Goal: Task Accomplishment & Management: Manage account settings

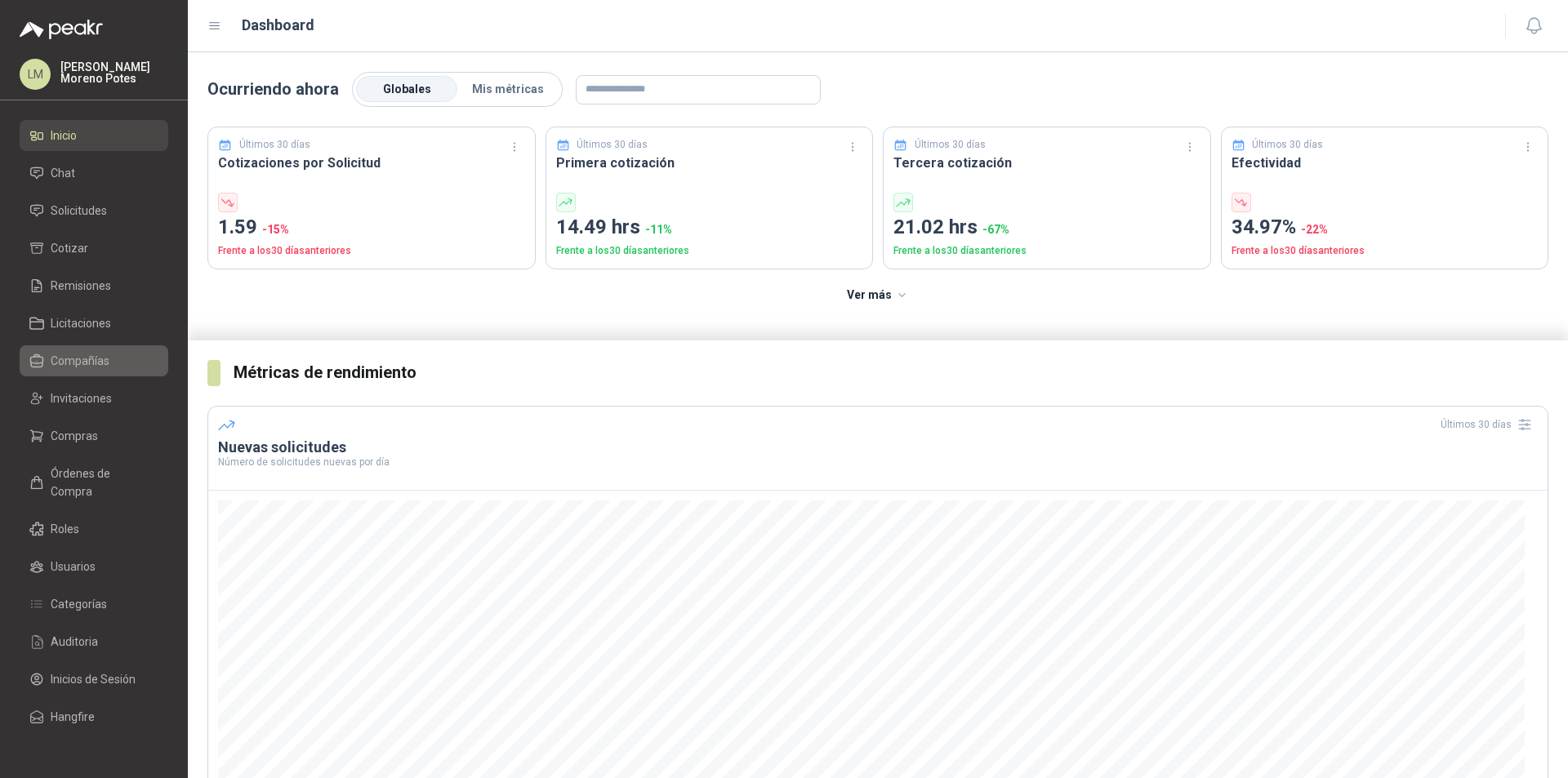
click at [108, 366] on li "Compañías" at bounding box center [94, 360] width 129 height 18
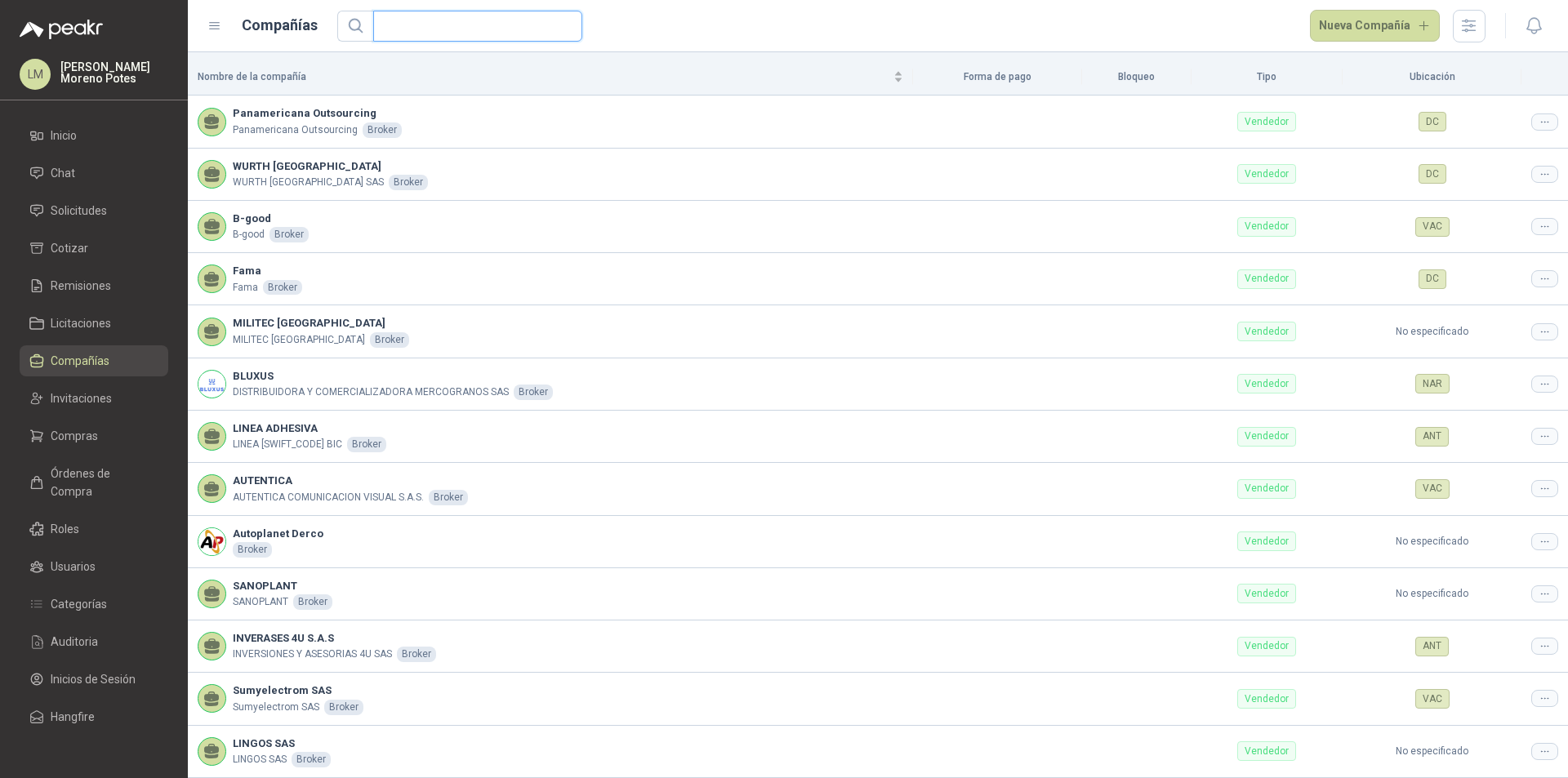
click at [450, 27] on input "text" at bounding box center [471, 26] width 177 height 29
type input "*****"
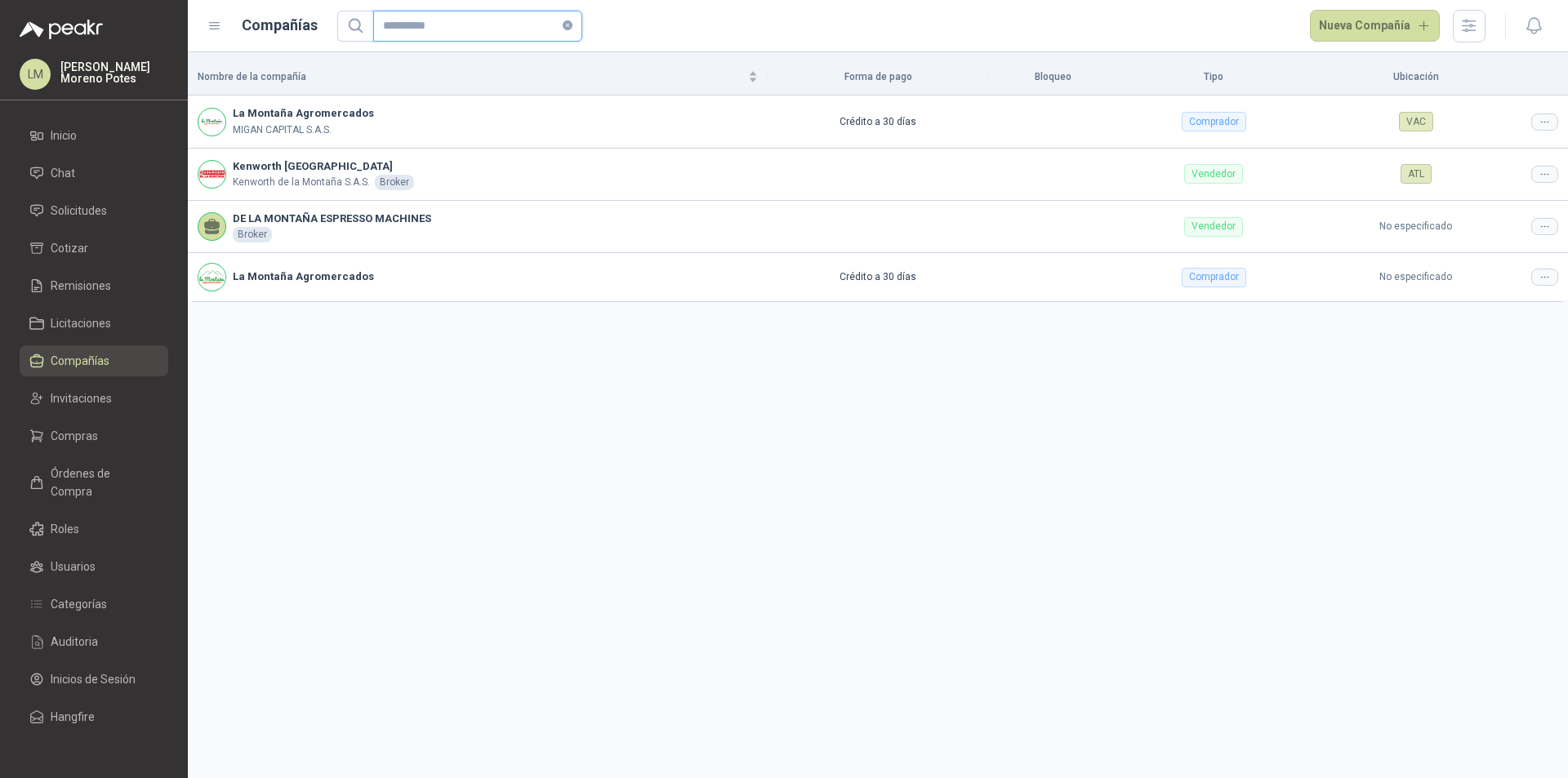
type input "**********"
click at [1513, 147] on span "Editar compañía" at bounding box center [1503, 150] width 84 height 18
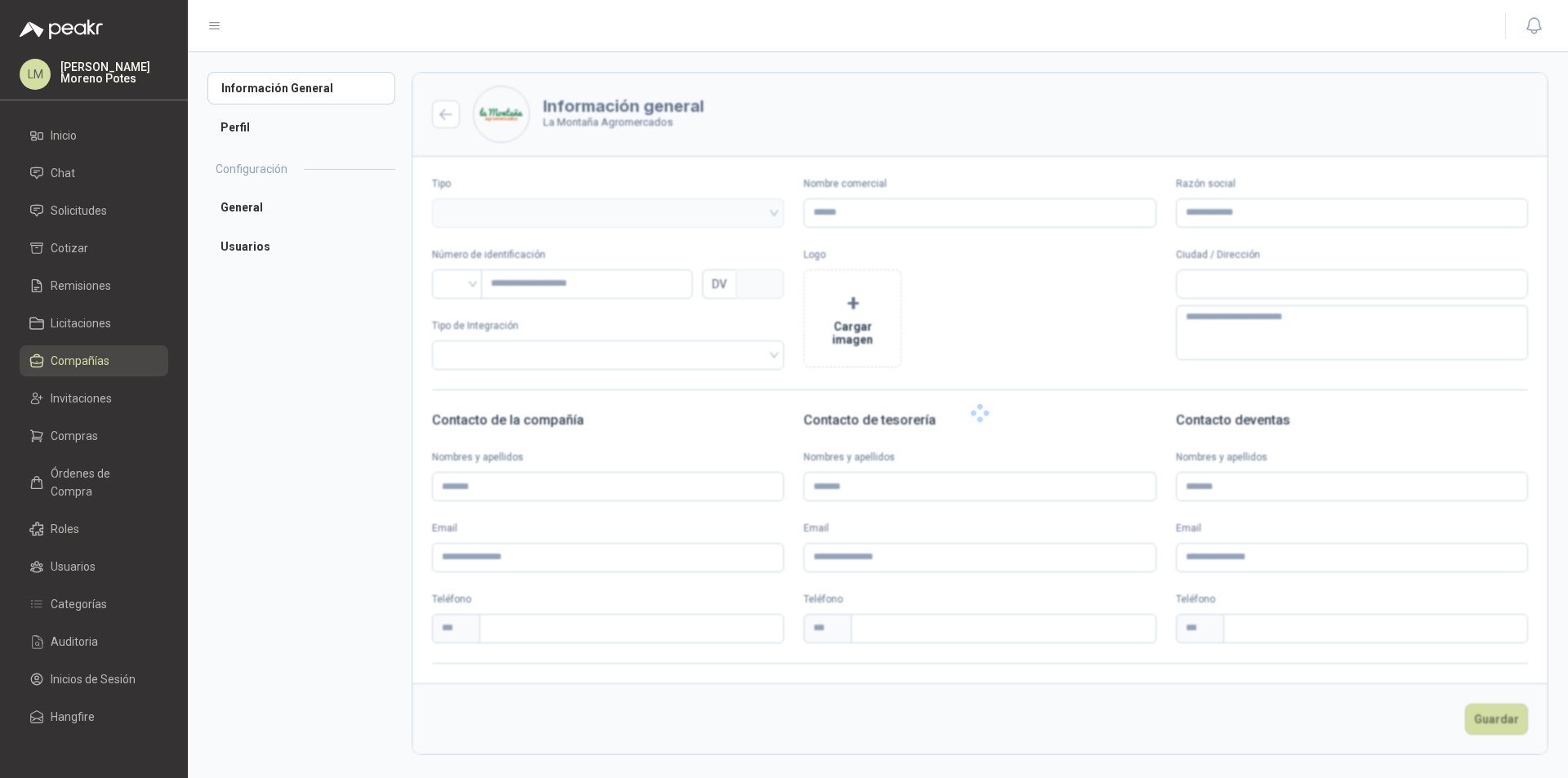
type input "**********"
type input "*********"
type input "*"
type textarea "**********"
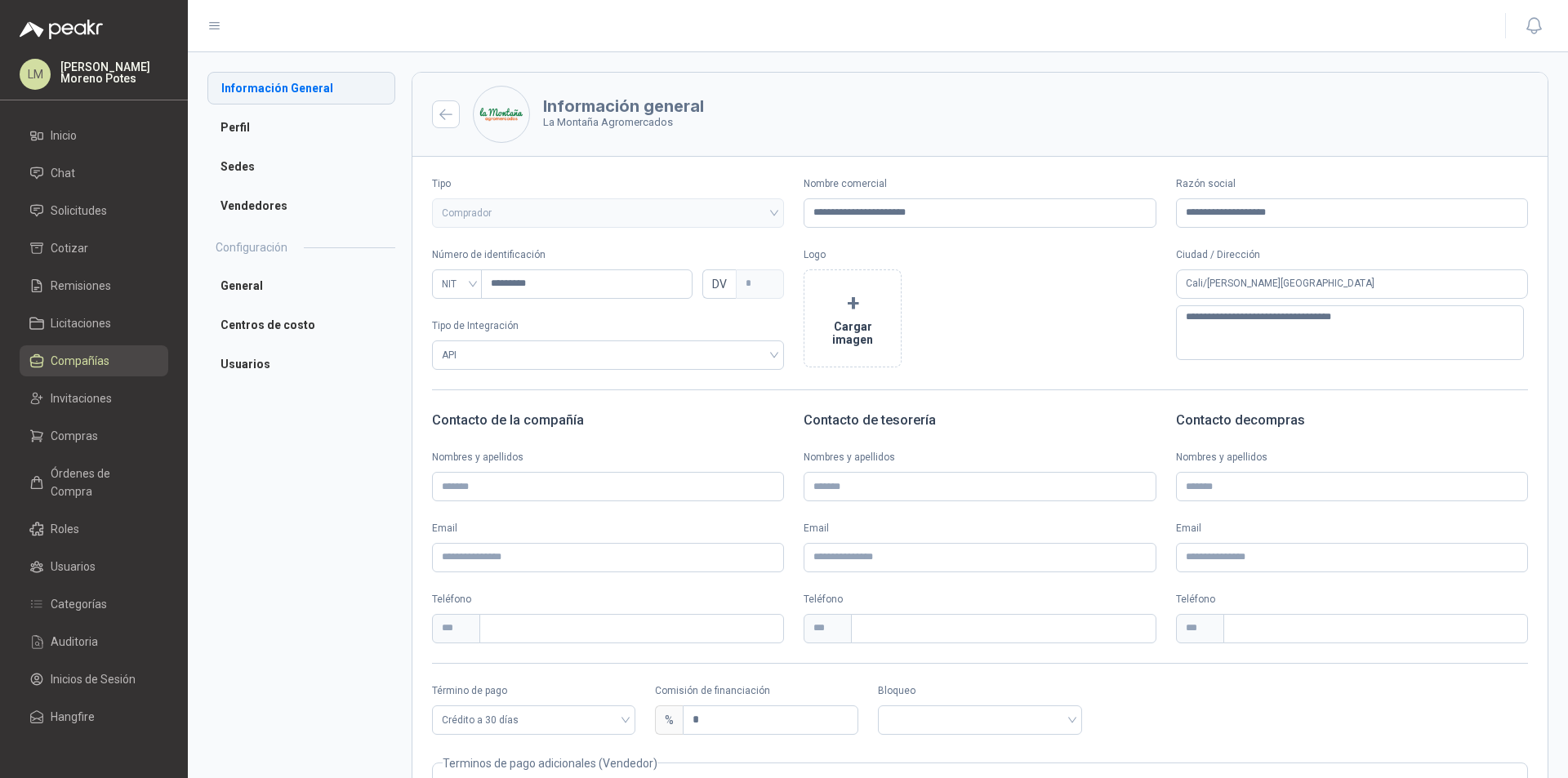
drag, startPoint x: 279, startPoint y: 132, endPoint x: 276, endPoint y: 88, distance: 44.1
click at [279, 132] on li "Perfil" at bounding box center [301, 127] width 187 height 32
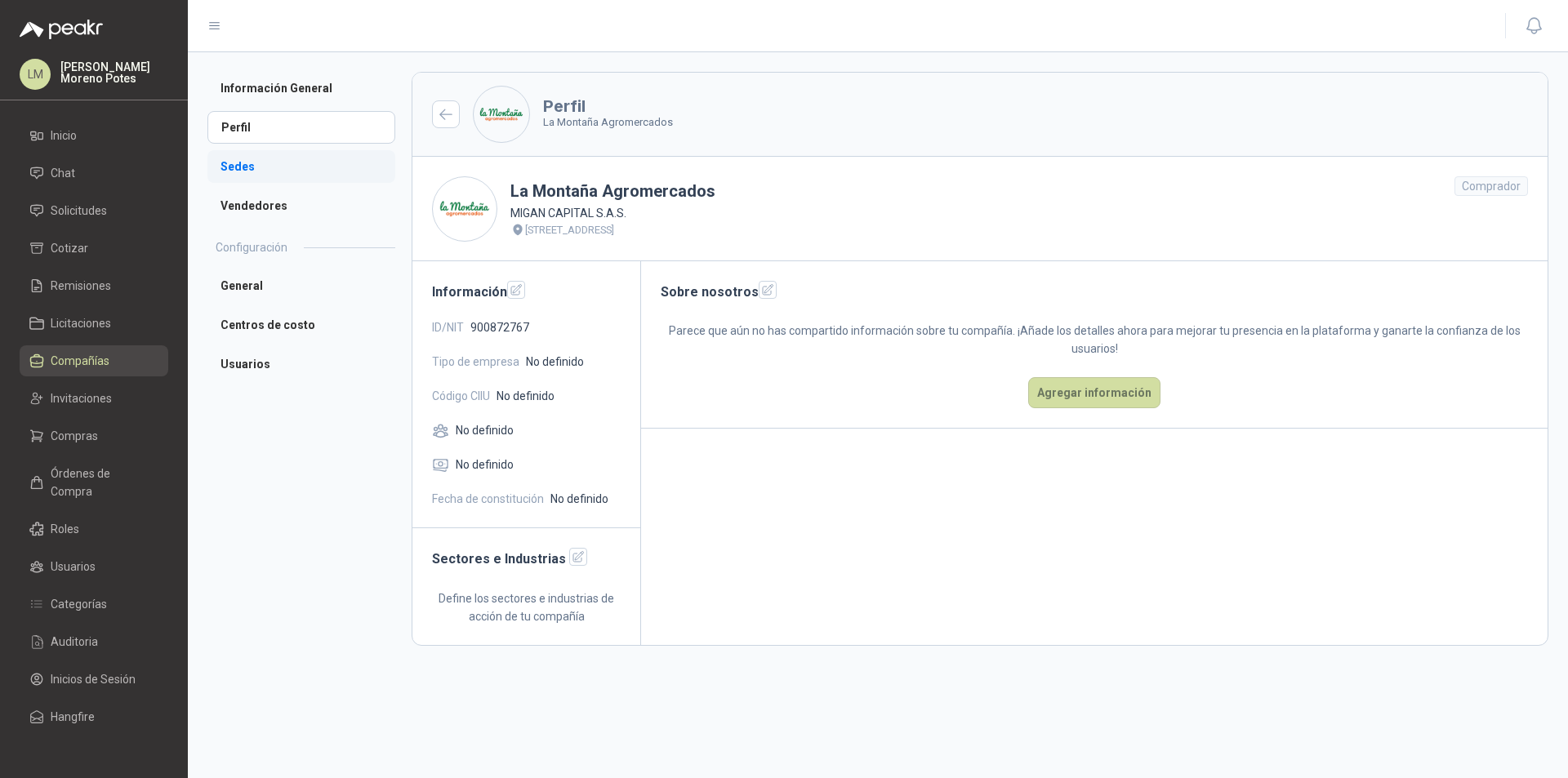
click at [262, 165] on li "Sedes" at bounding box center [301, 166] width 187 height 32
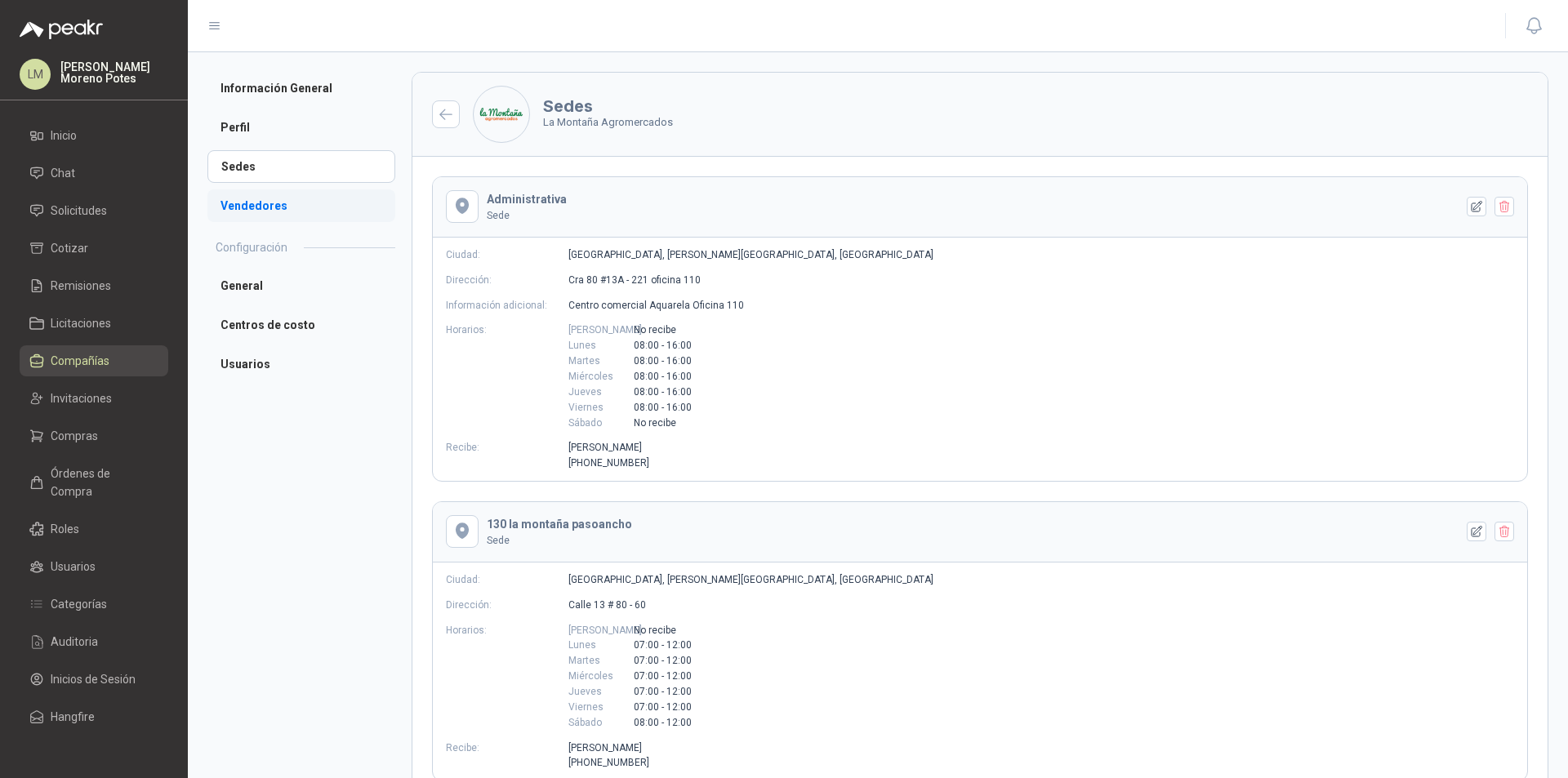
click at [262, 207] on li "Vendedores" at bounding box center [301, 205] width 187 height 32
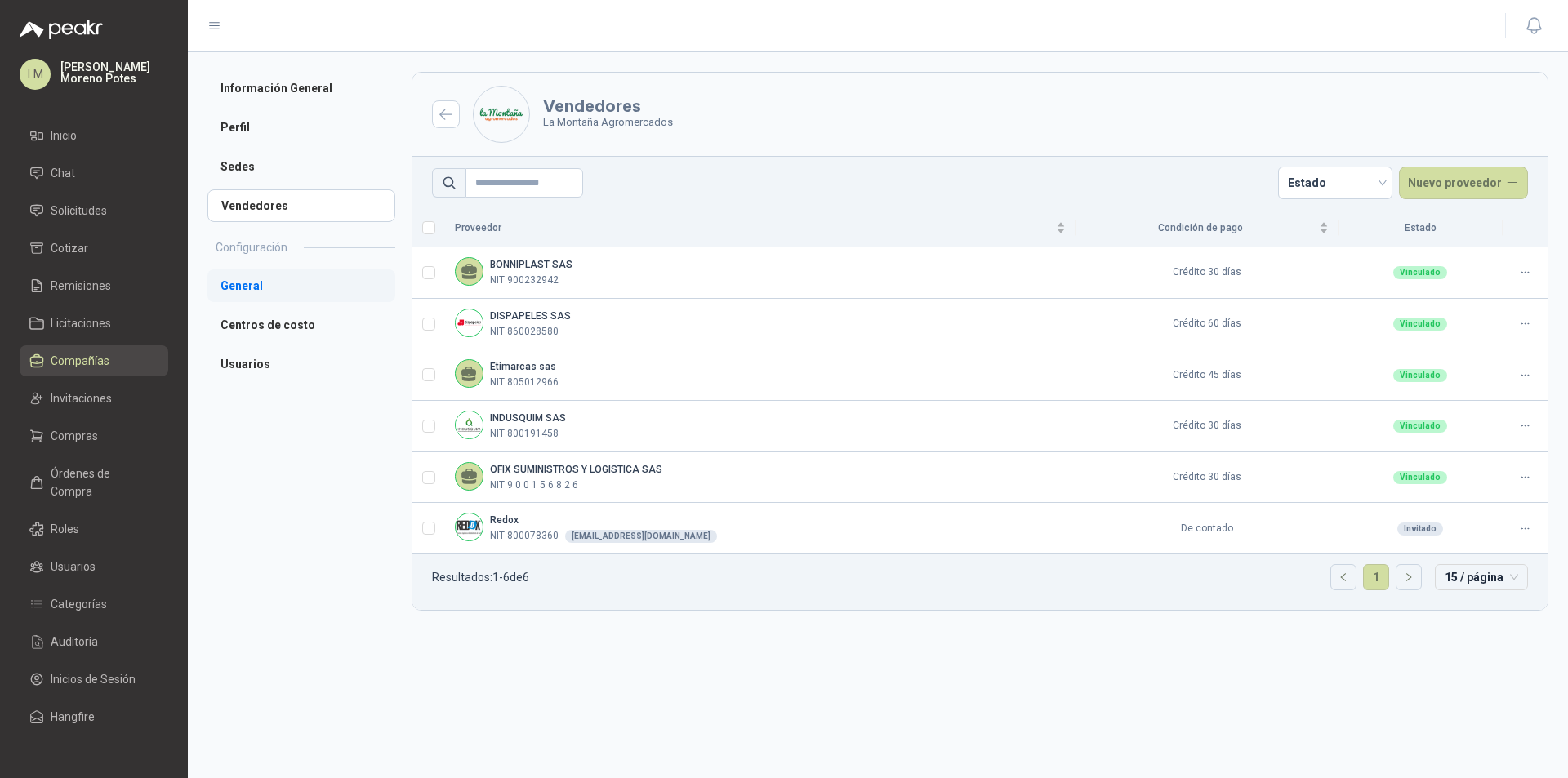
click at [253, 288] on li "General" at bounding box center [301, 285] width 187 height 32
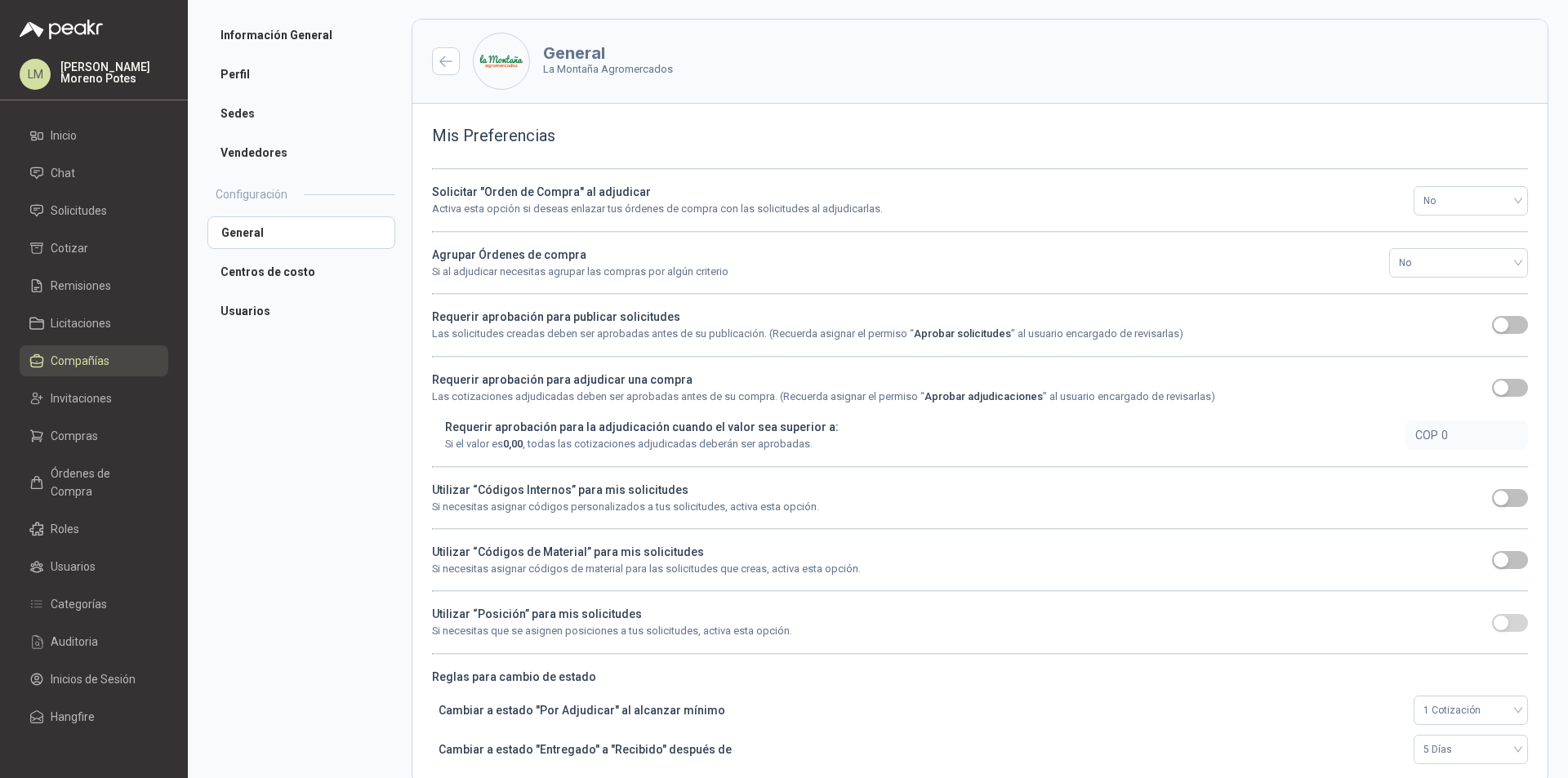
scroll to position [79, 0]
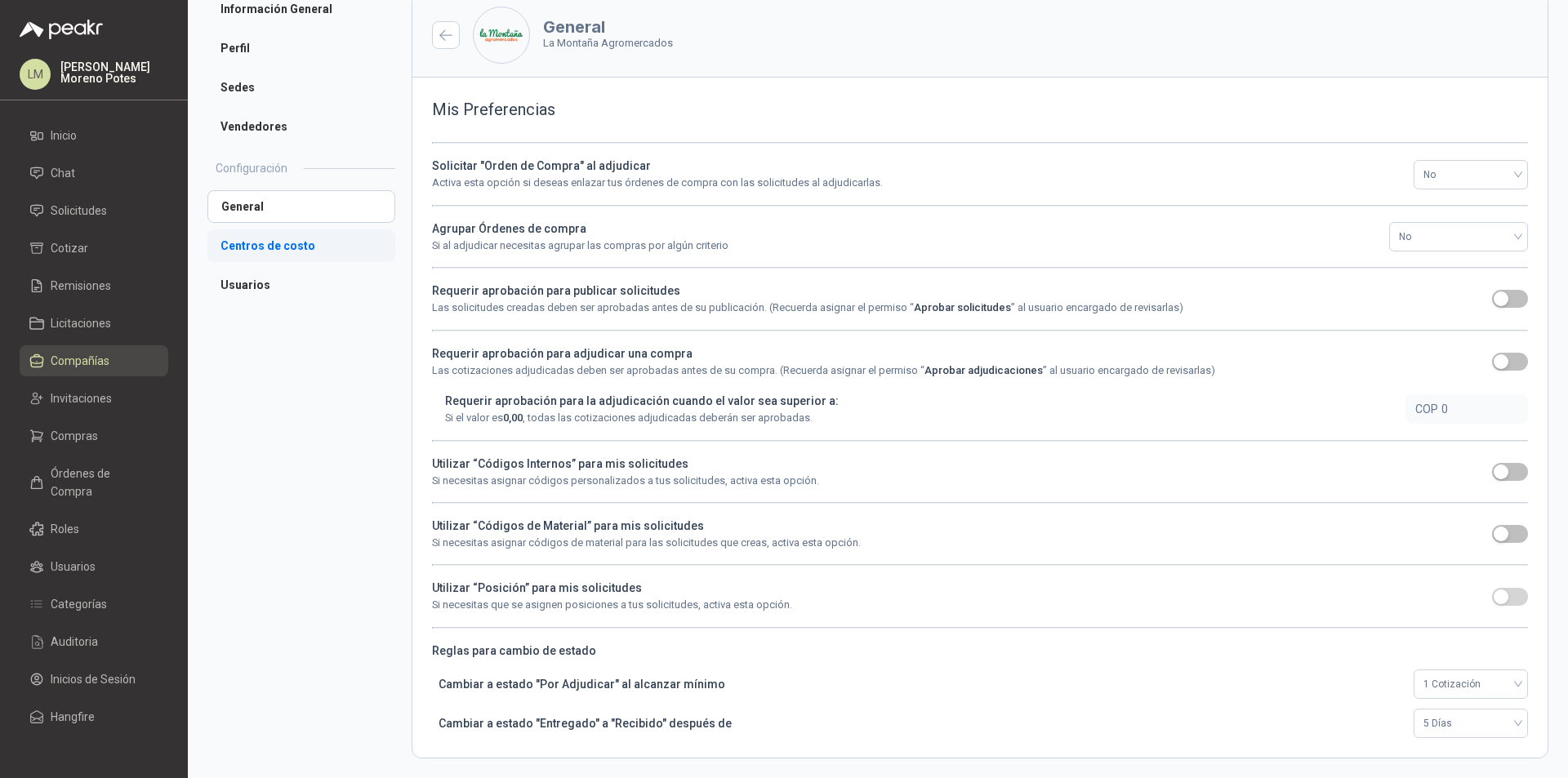
click at [276, 247] on li "Centros de costo" at bounding box center [301, 245] width 187 height 32
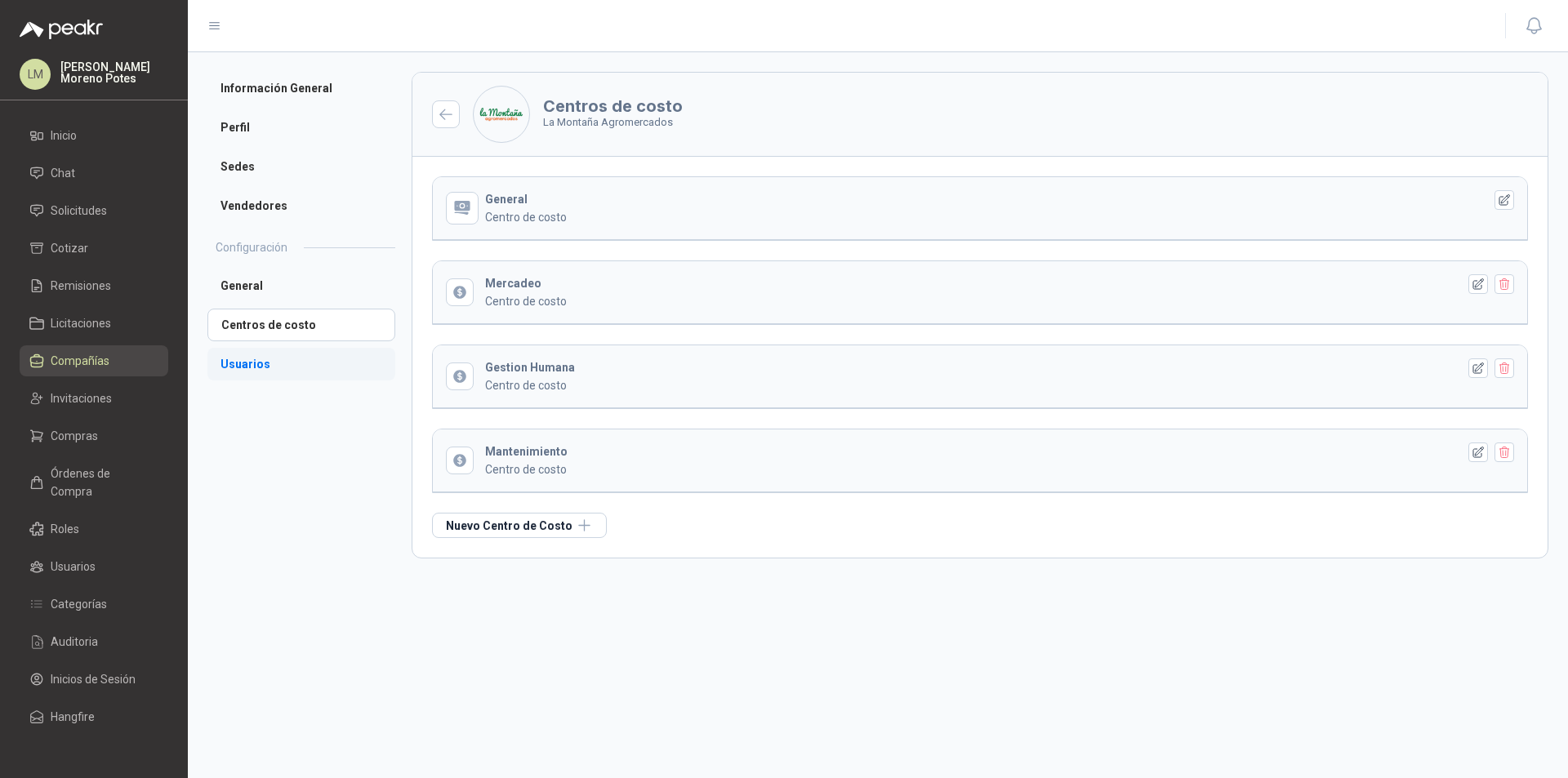
click at [262, 370] on li "Usuarios" at bounding box center [301, 363] width 187 height 32
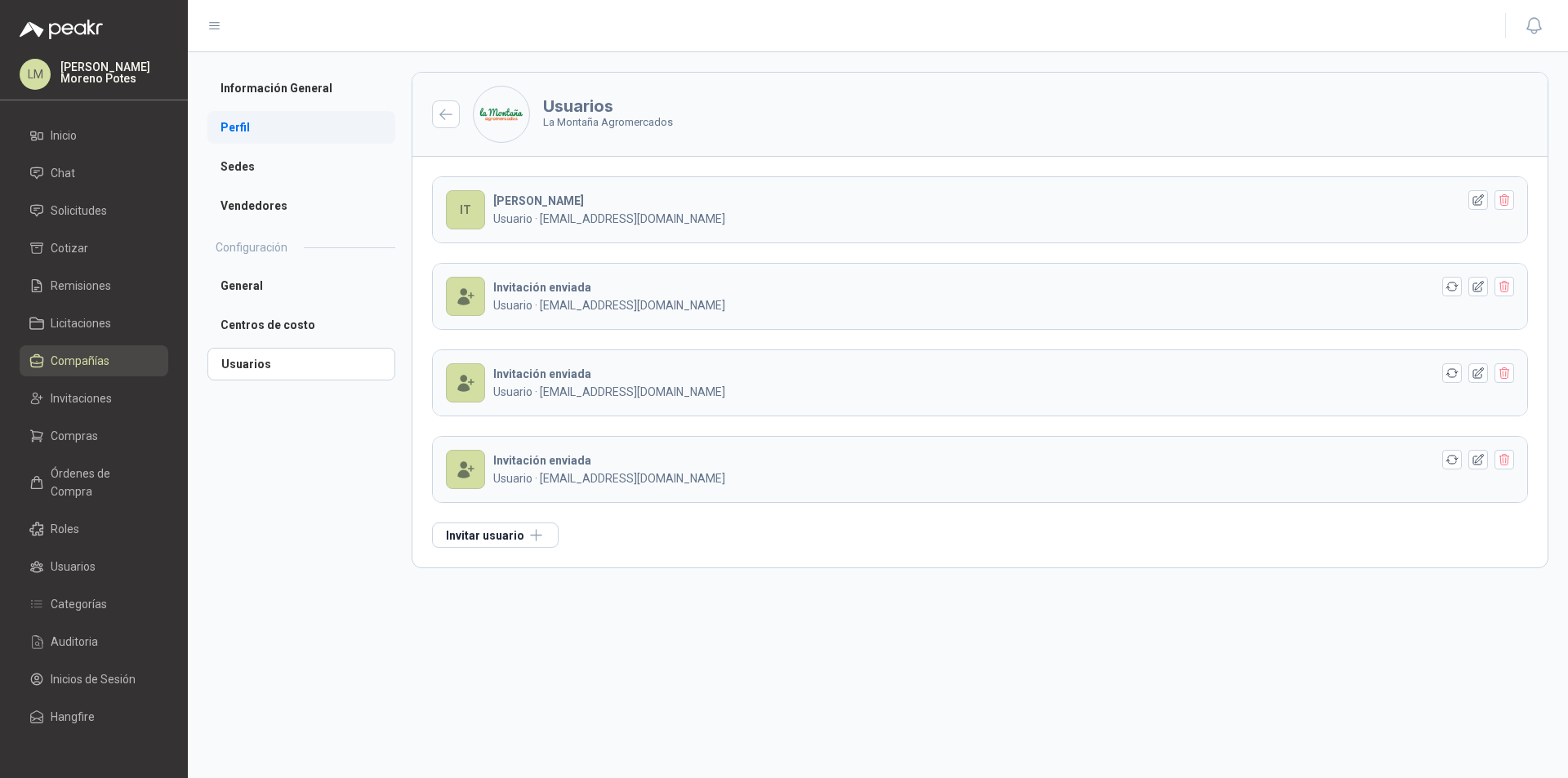
click at [241, 121] on li "Perfil" at bounding box center [301, 127] width 187 height 32
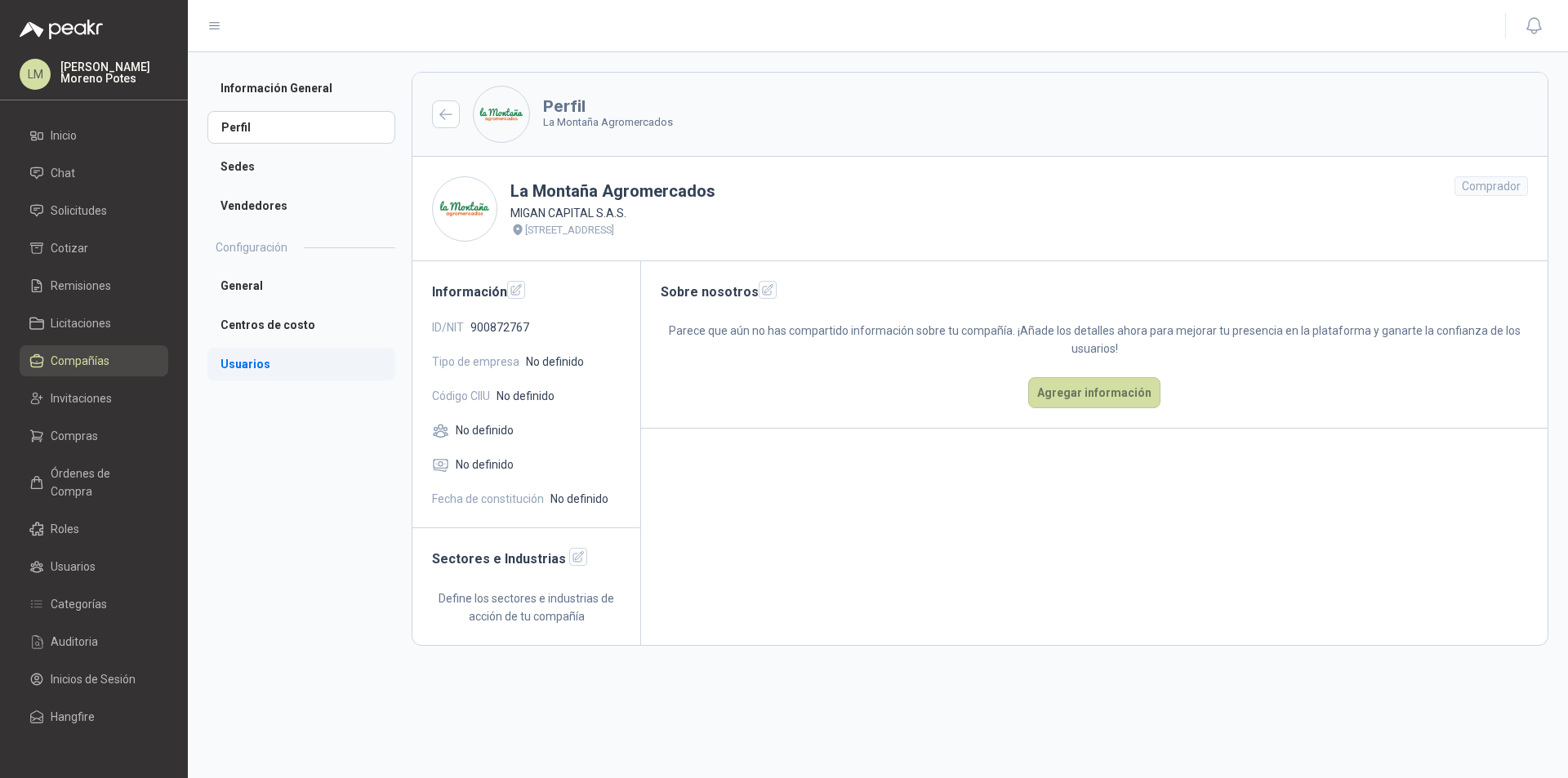
click at [267, 366] on li "Usuarios" at bounding box center [301, 363] width 187 height 32
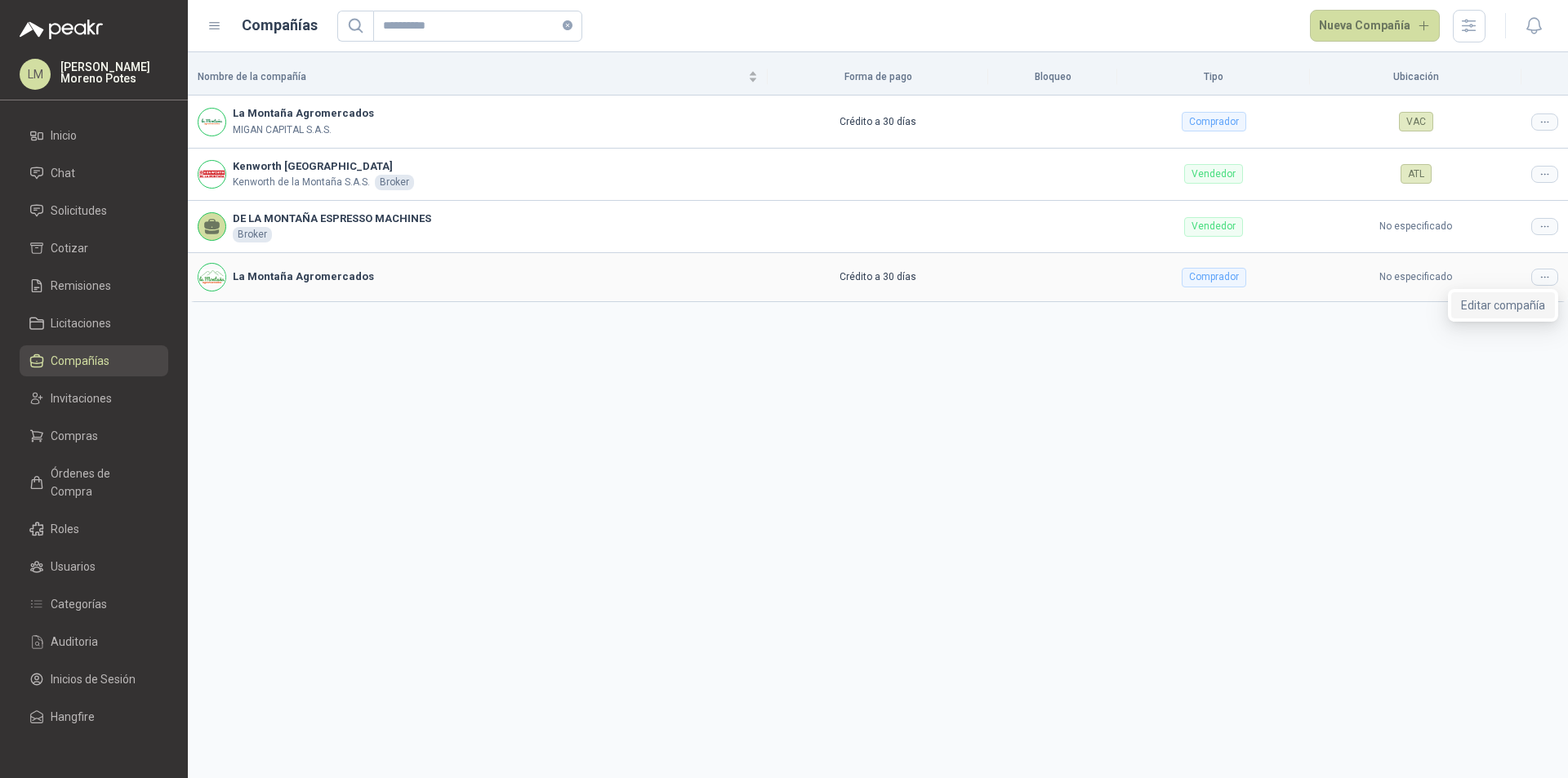
click at [1516, 309] on span "Editar compañía" at bounding box center [1503, 306] width 84 height 18
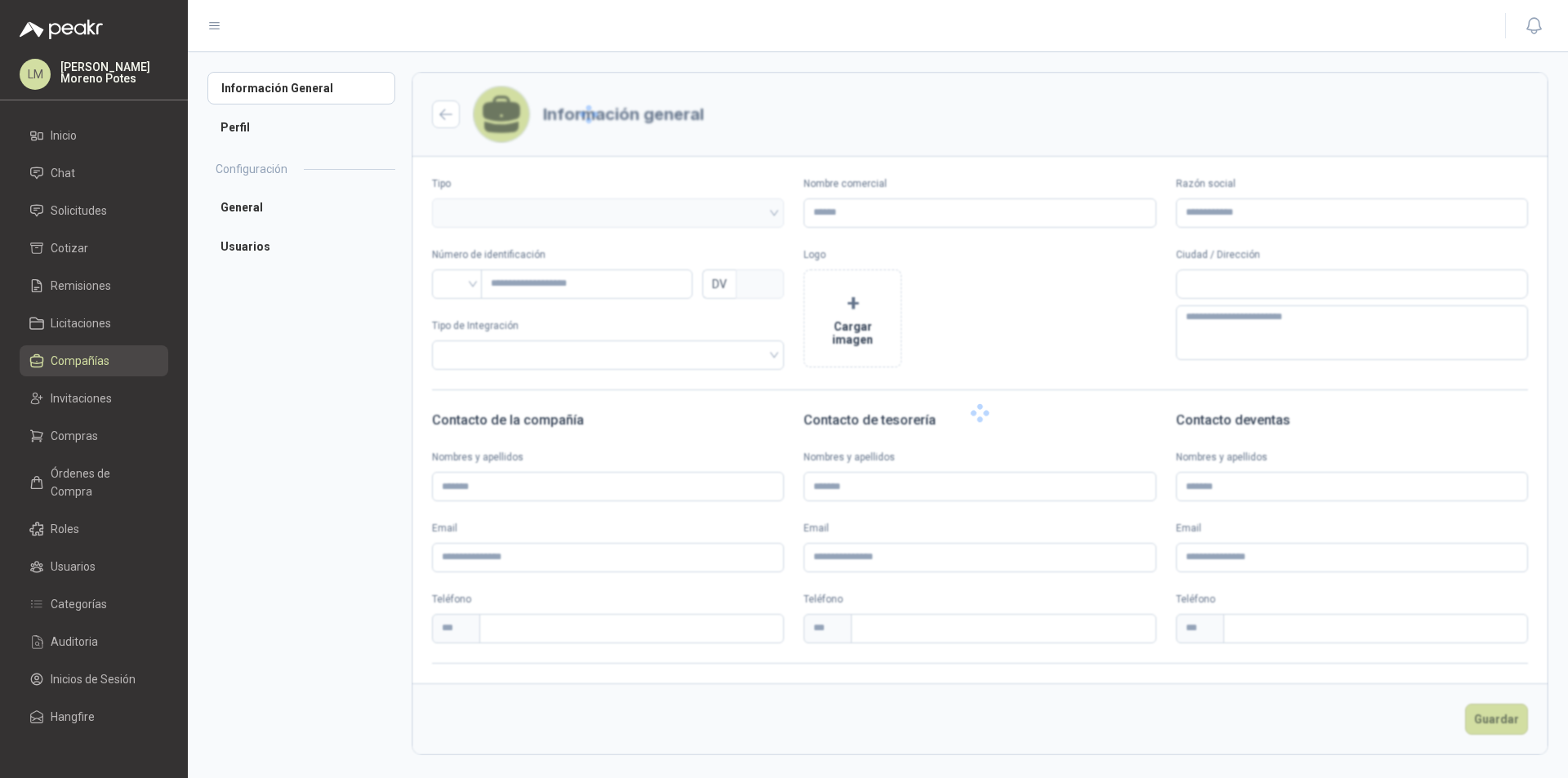
type input "**********"
type input "*********"
type input "*"
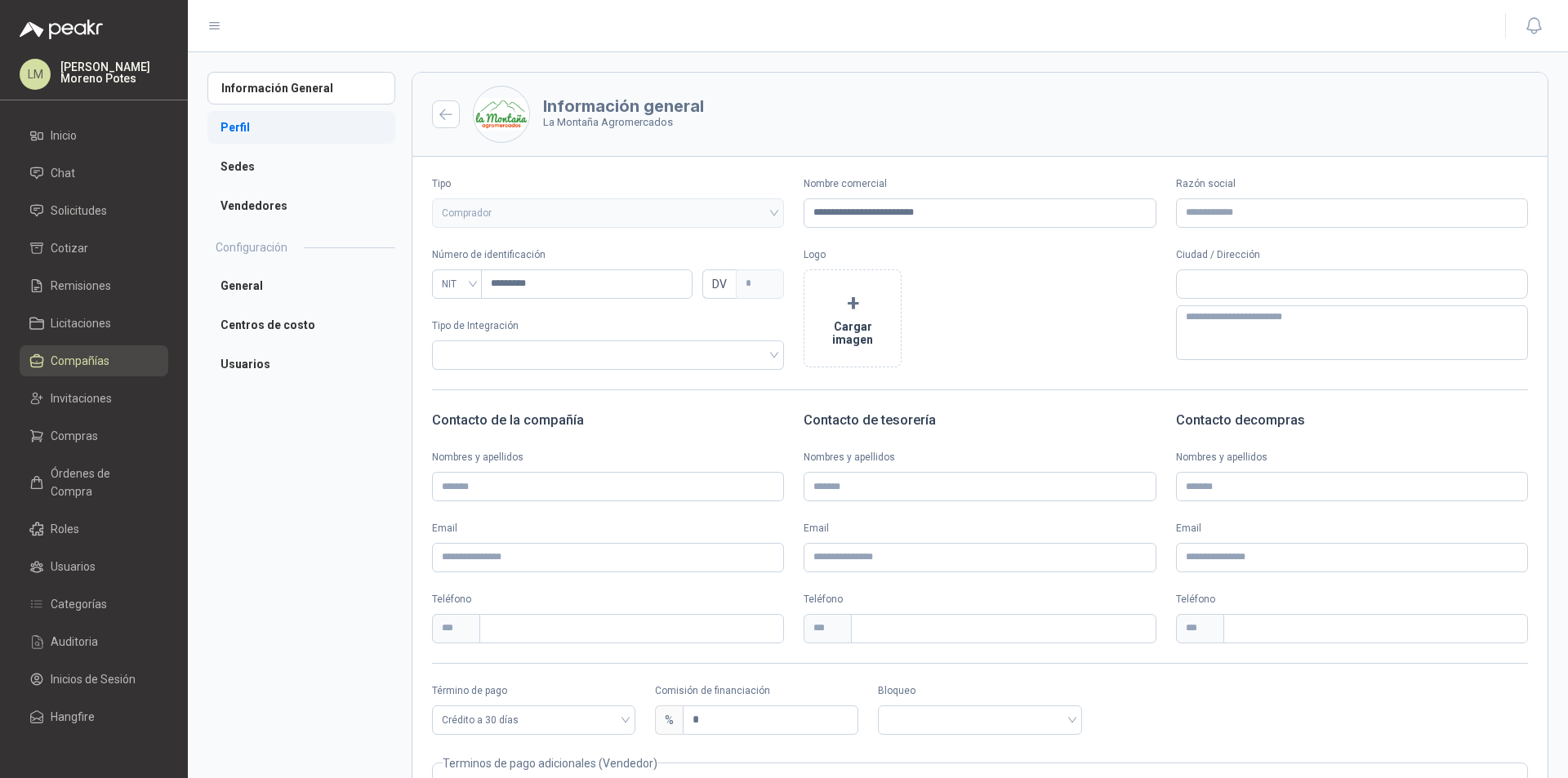
click at [237, 127] on li "Perfil" at bounding box center [301, 127] width 187 height 32
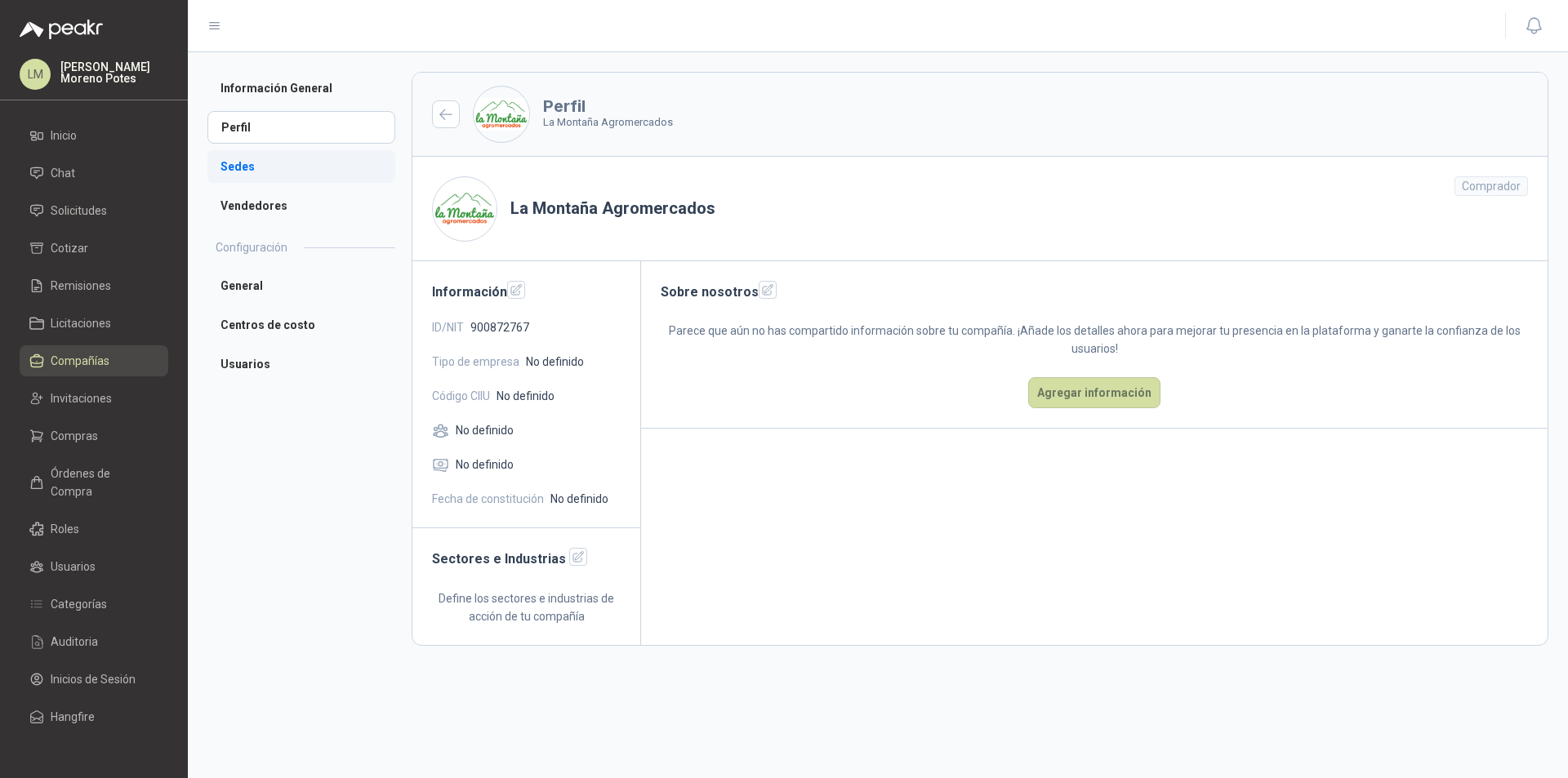
click at [259, 161] on li "Sedes" at bounding box center [301, 166] width 187 height 32
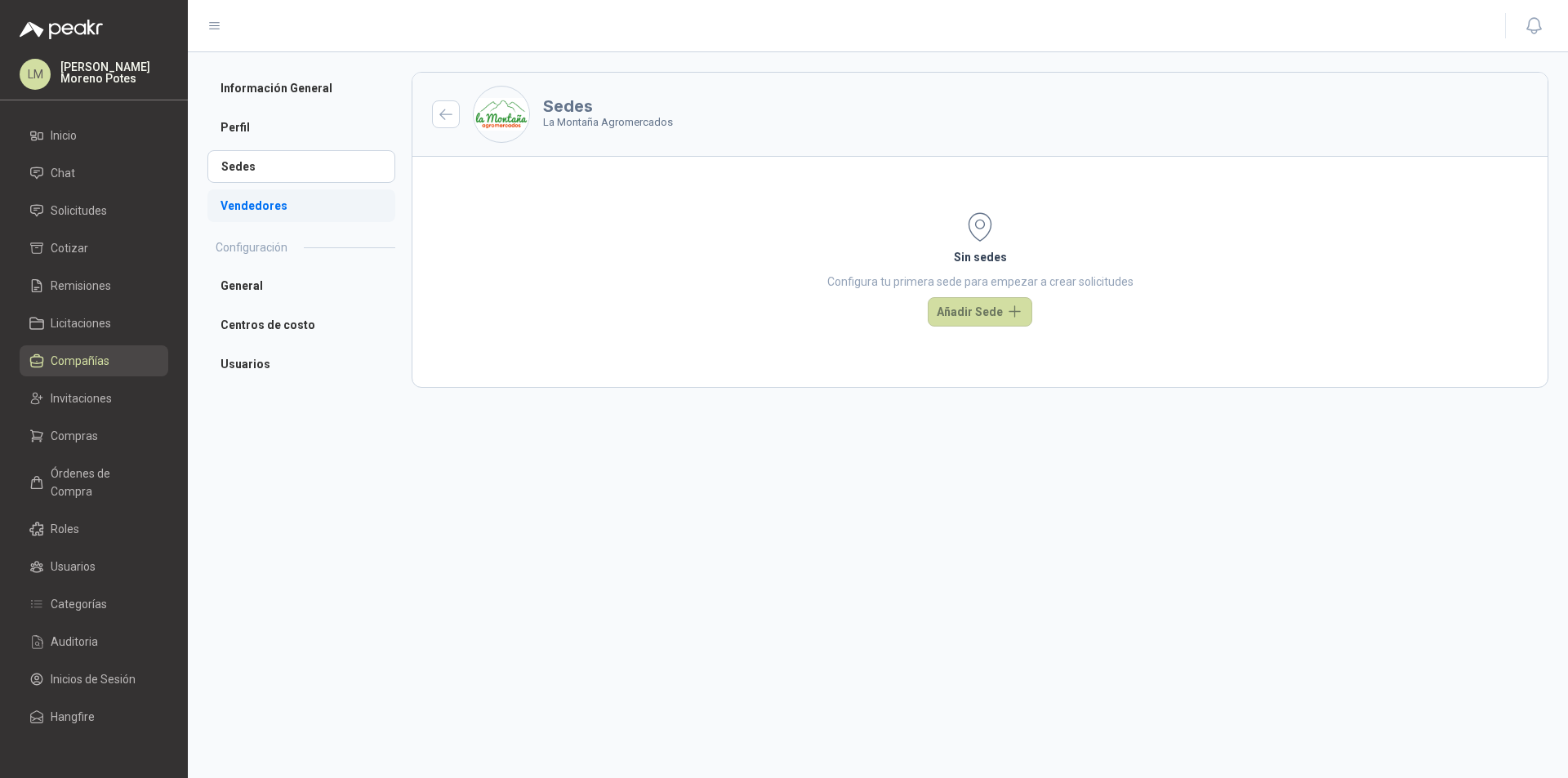
click at [254, 201] on li "Vendedores" at bounding box center [301, 205] width 187 height 32
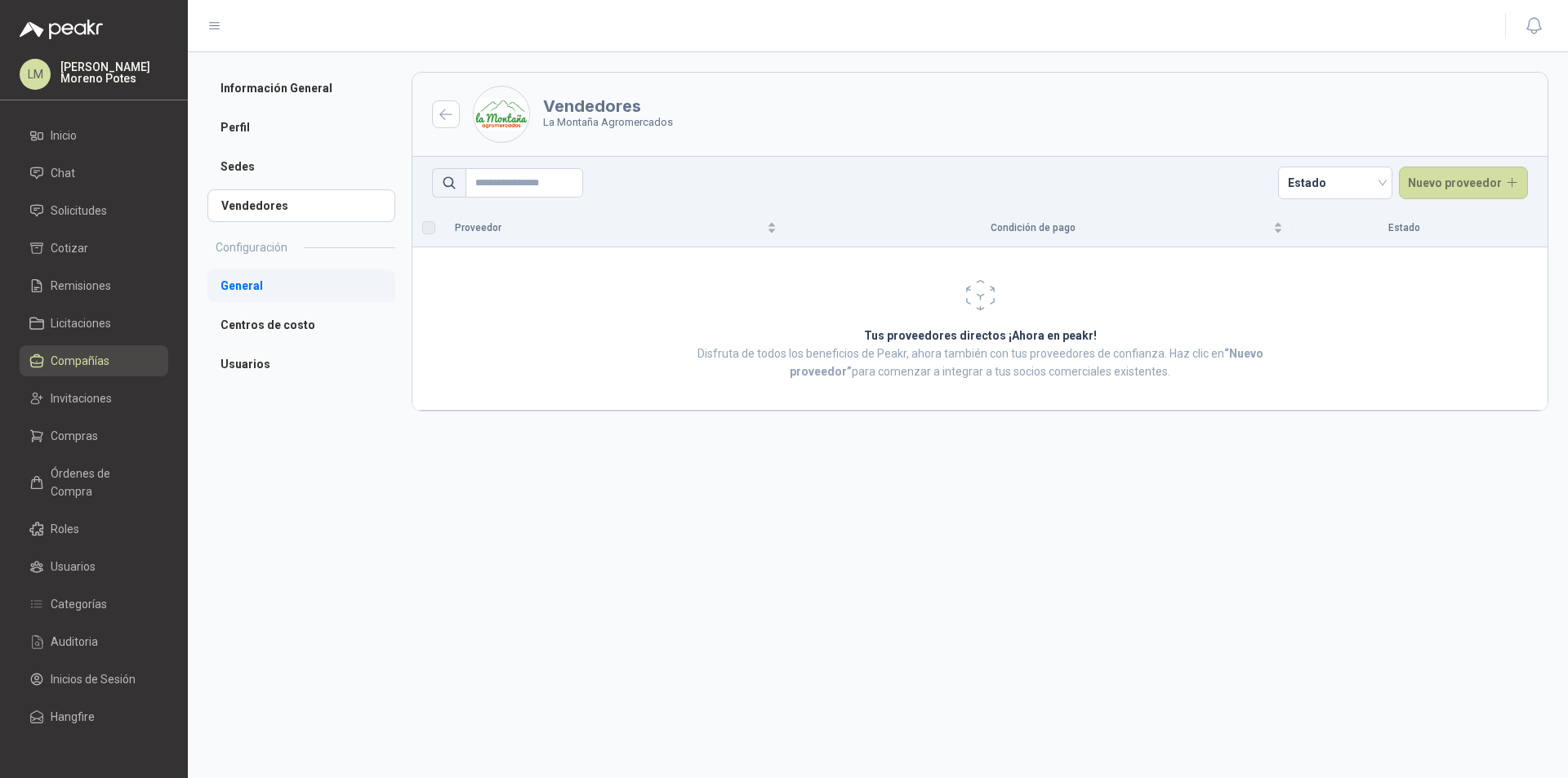
click at [281, 287] on li "General" at bounding box center [301, 285] width 187 height 32
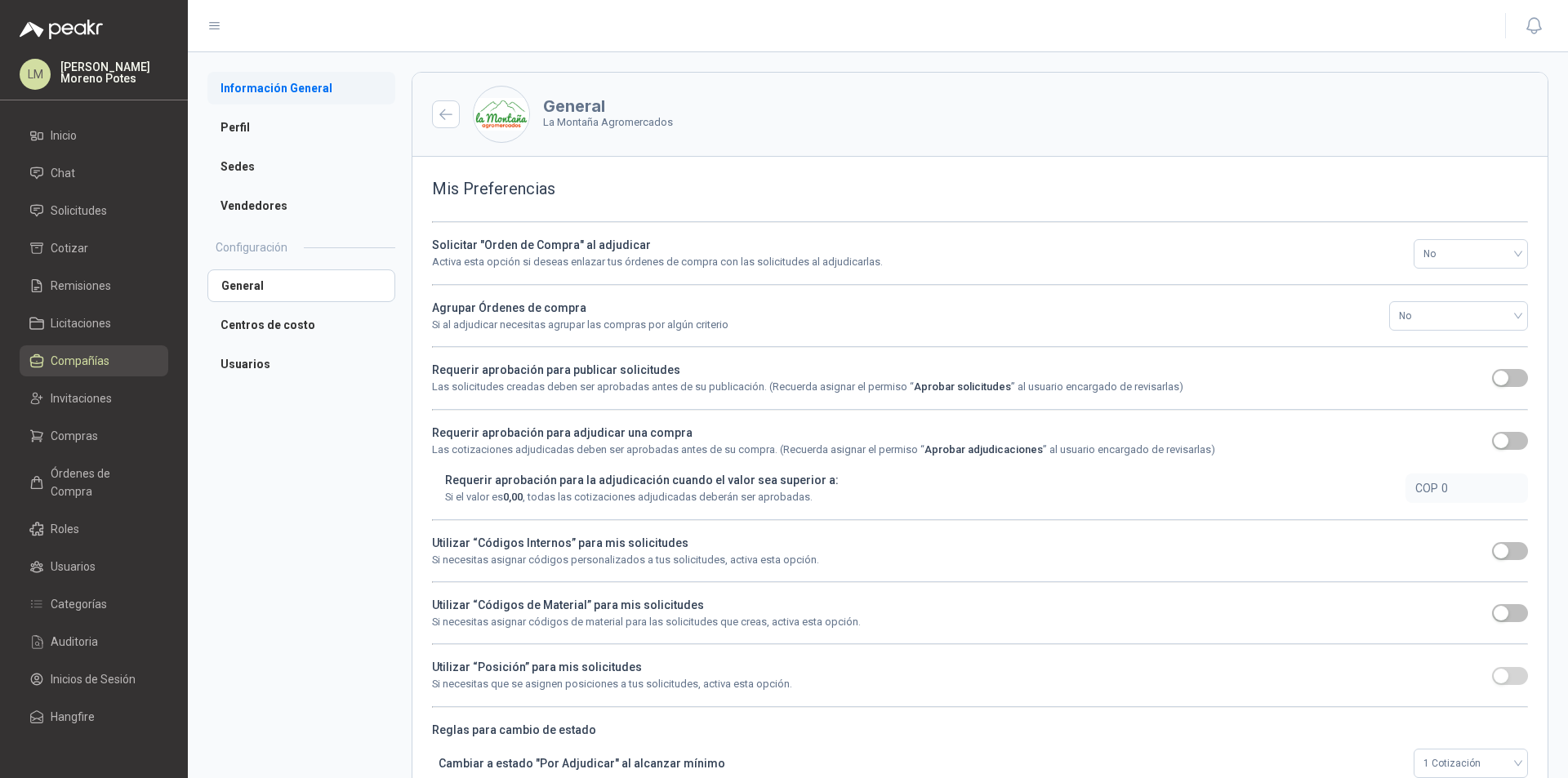
scroll to position [79, 0]
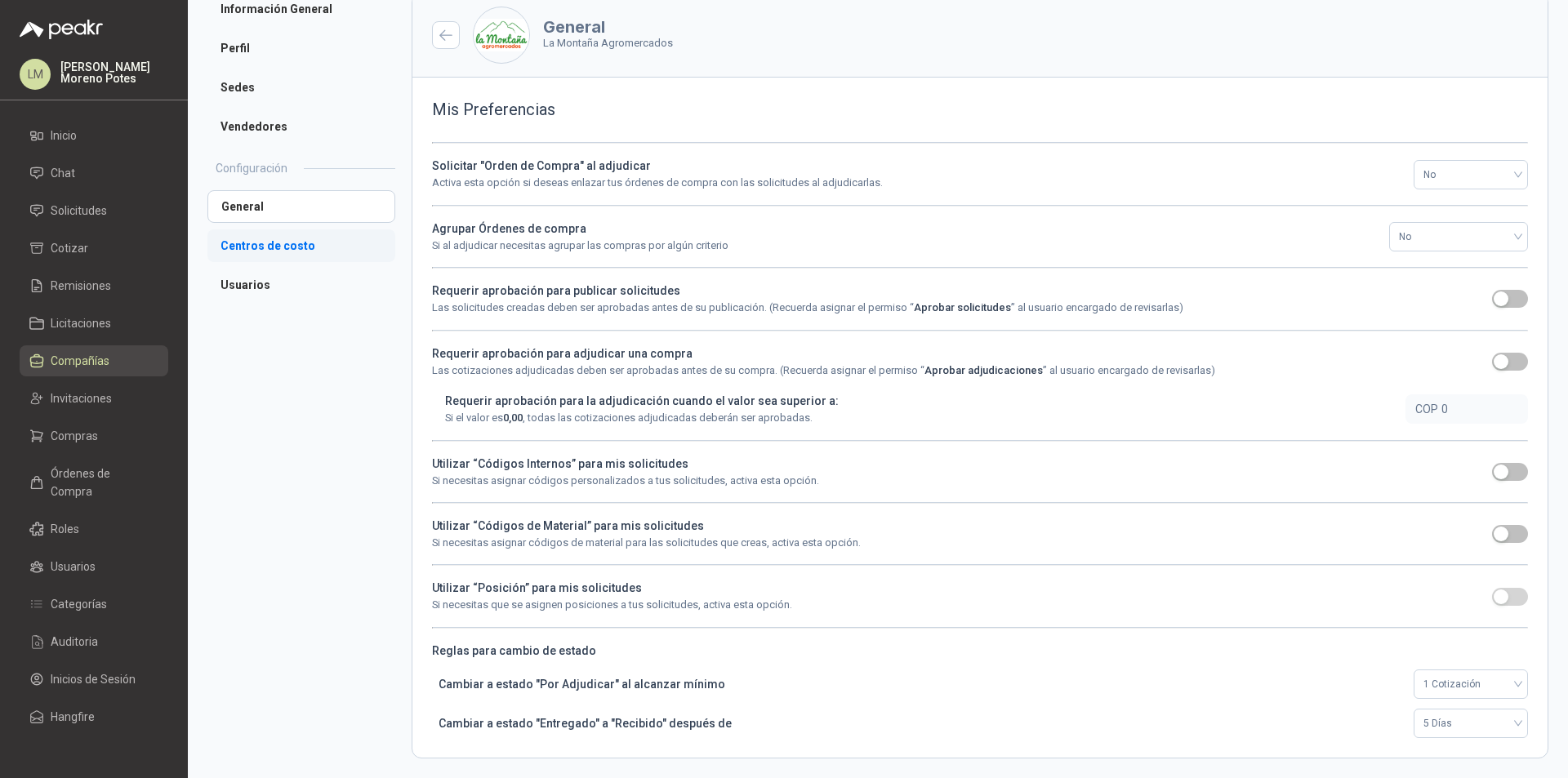
click at [278, 246] on li "Centros de costo" at bounding box center [301, 245] width 187 height 32
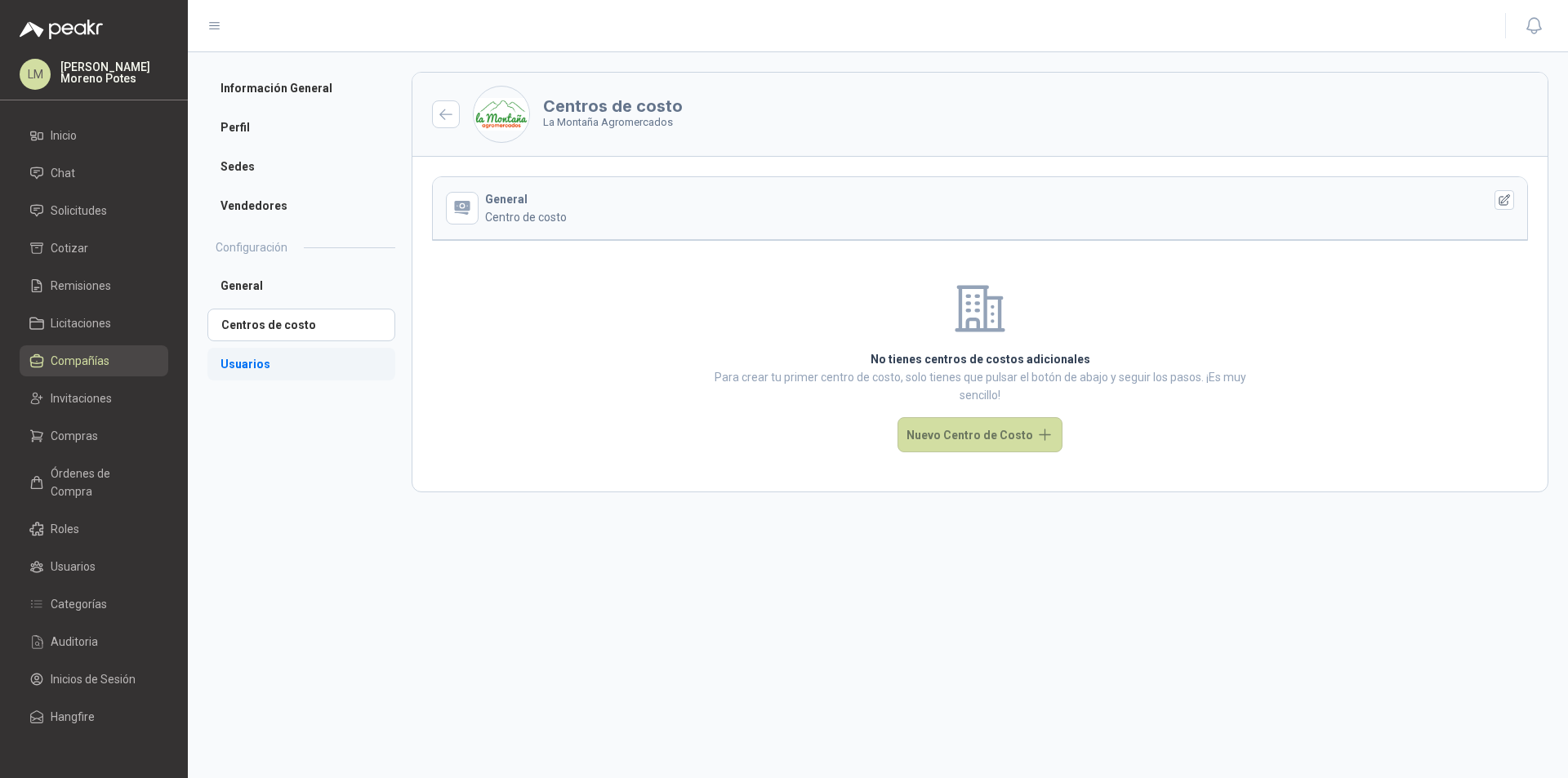
click at [258, 355] on li "Usuarios" at bounding box center [301, 363] width 187 height 32
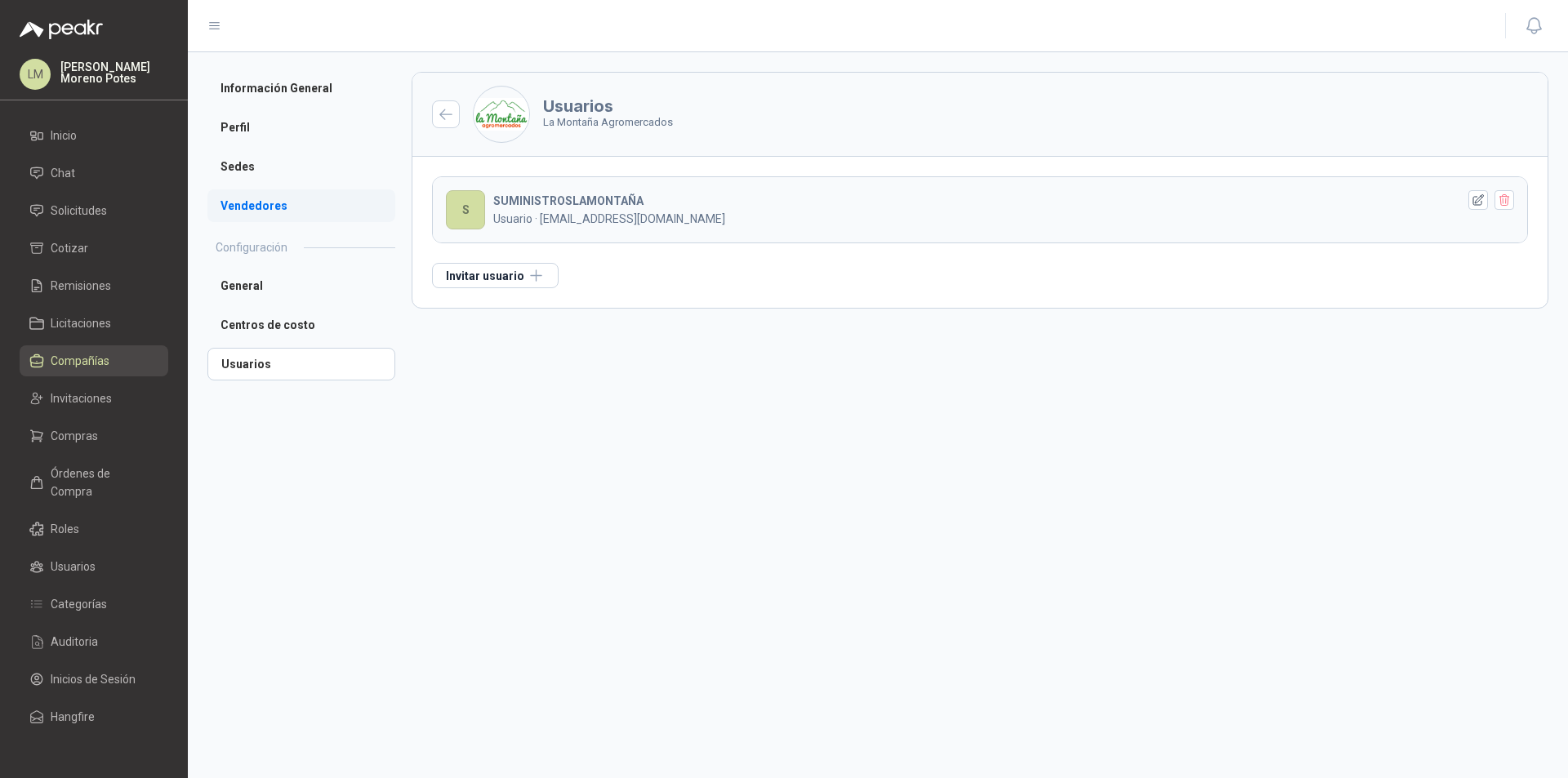
click at [259, 207] on li "Vendedores" at bounding box center [301, 205] width 187 height 32
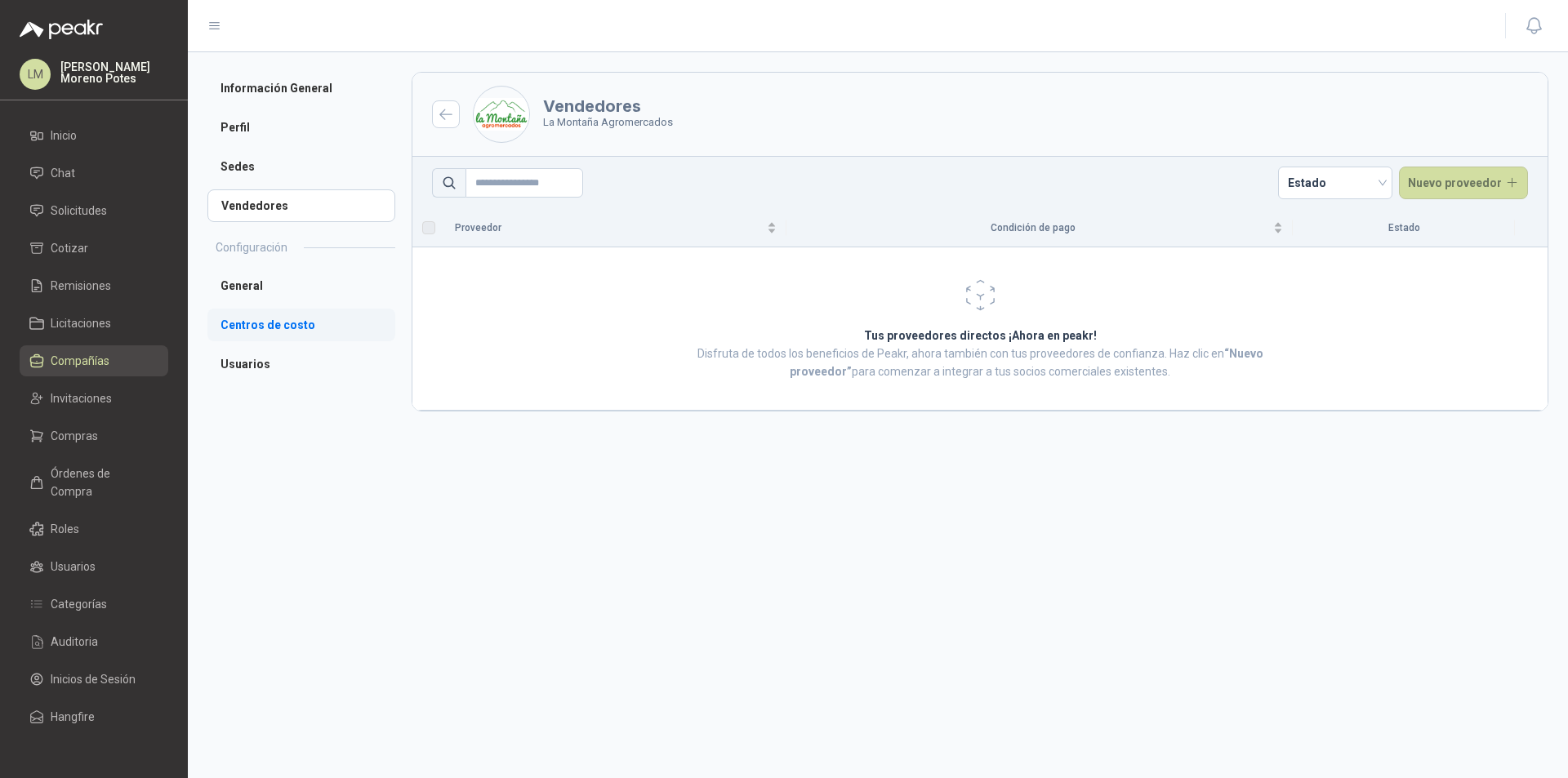
click at [277, 321] on li "Centros de costo" at bounding box center [301, 324] width 187 height 32
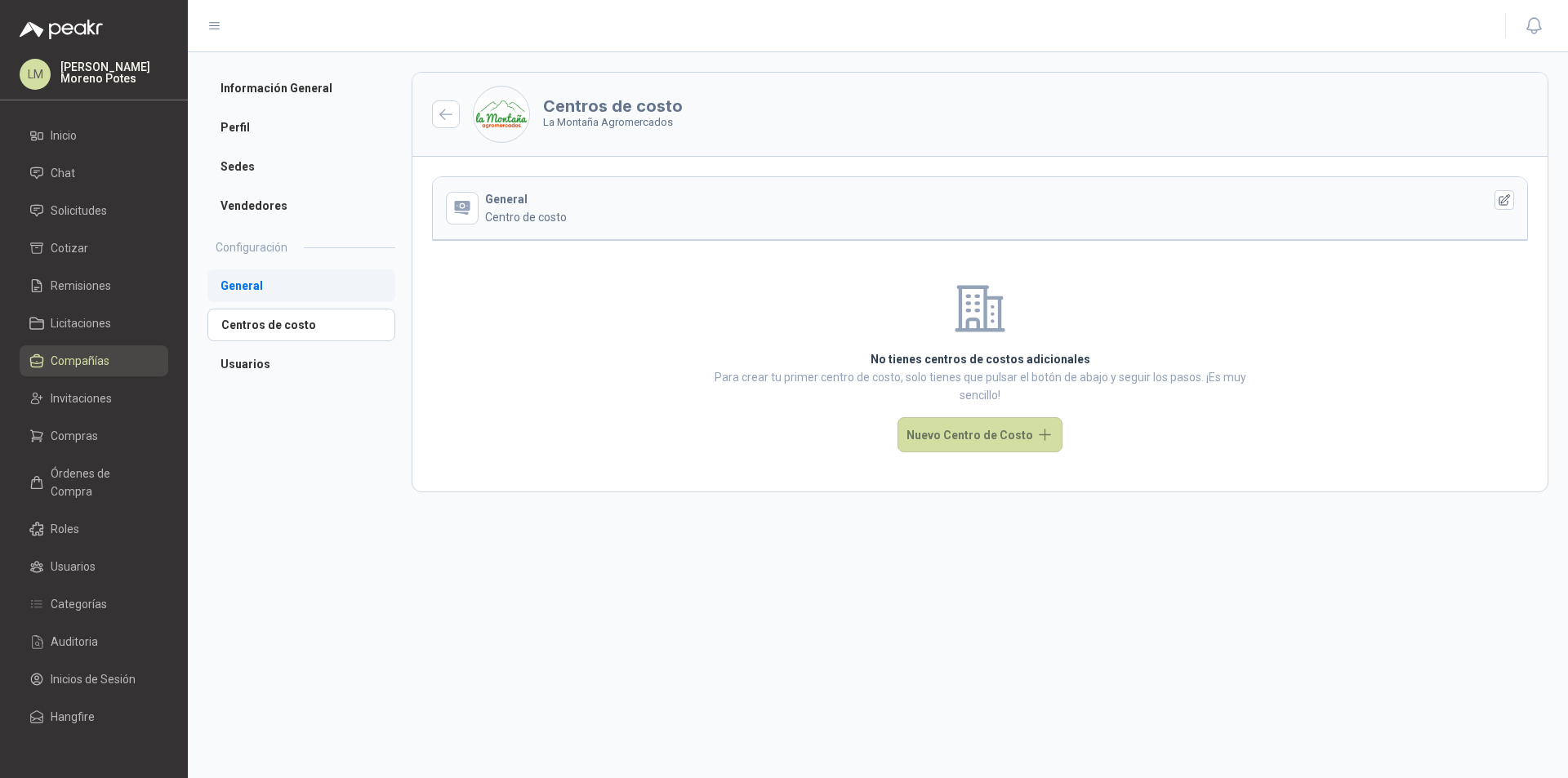
click at [268, 296] on li "General" at bounding box center [301, 285] width 187 height 32
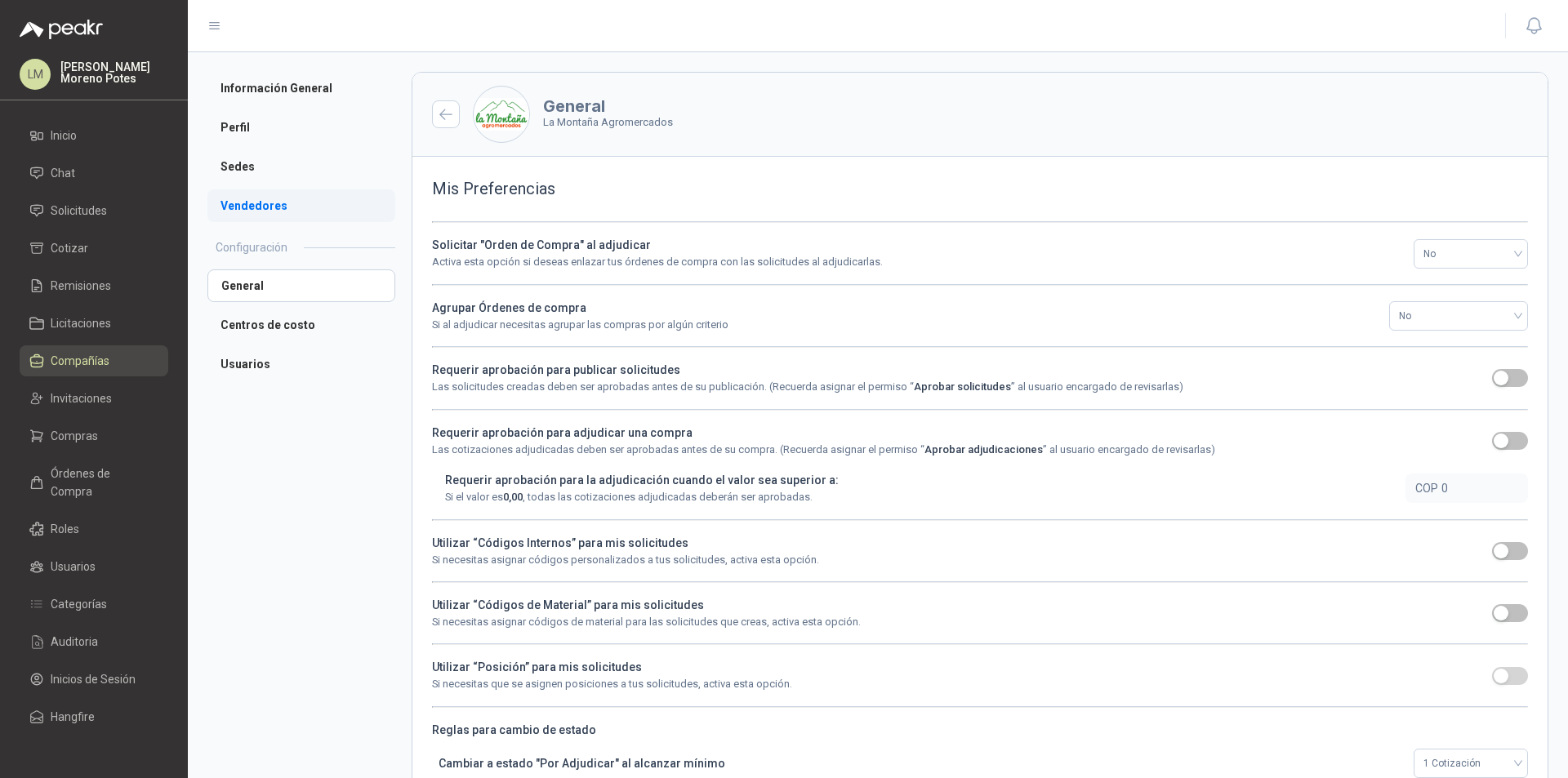
click at [265, 207] on li "Vendedores" at bounding box center [301, 205] width 187 height 32
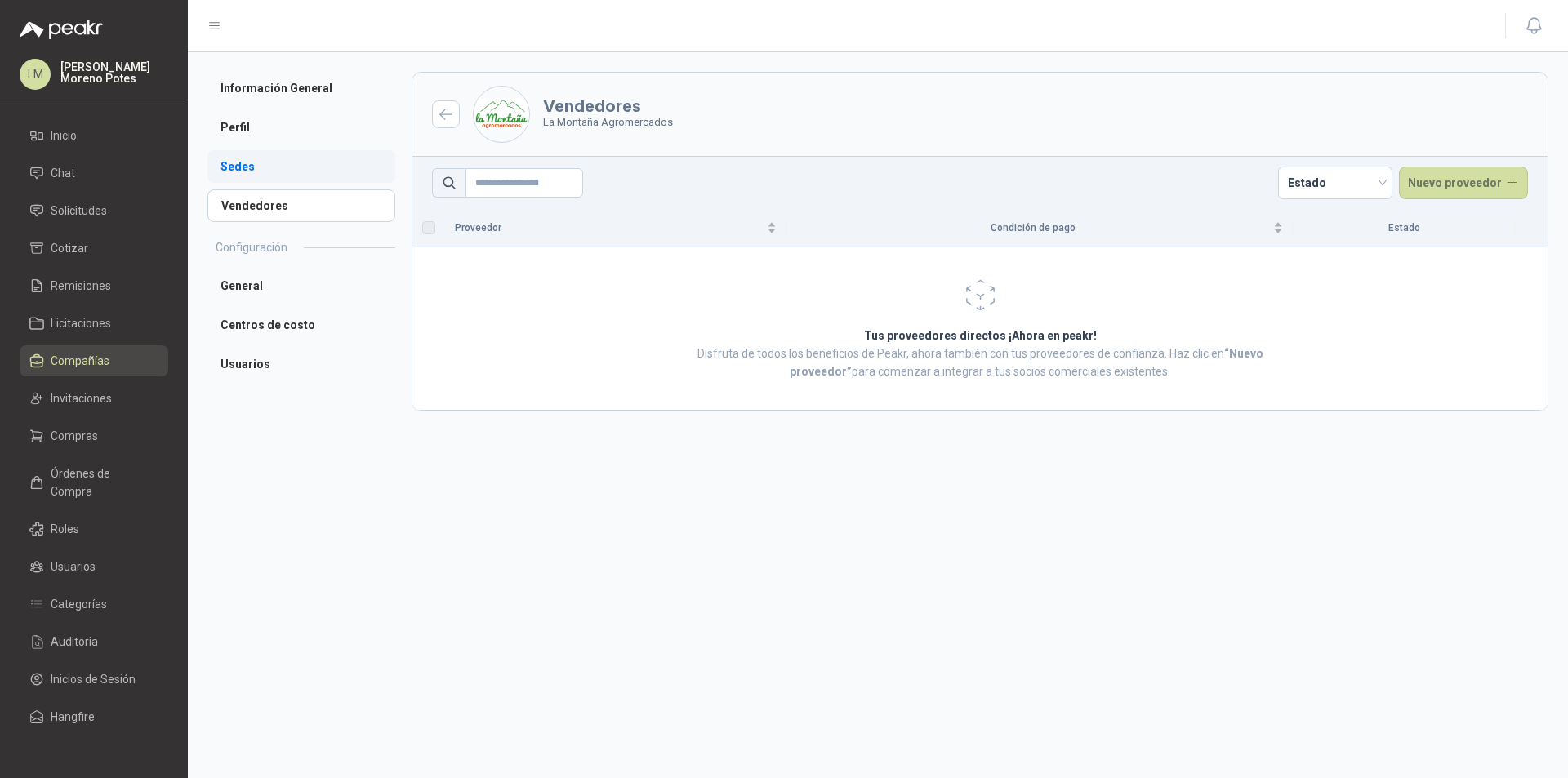
click at [259, 169] on li "Sedes" at bounding box center [301, 166] width 187 height 32
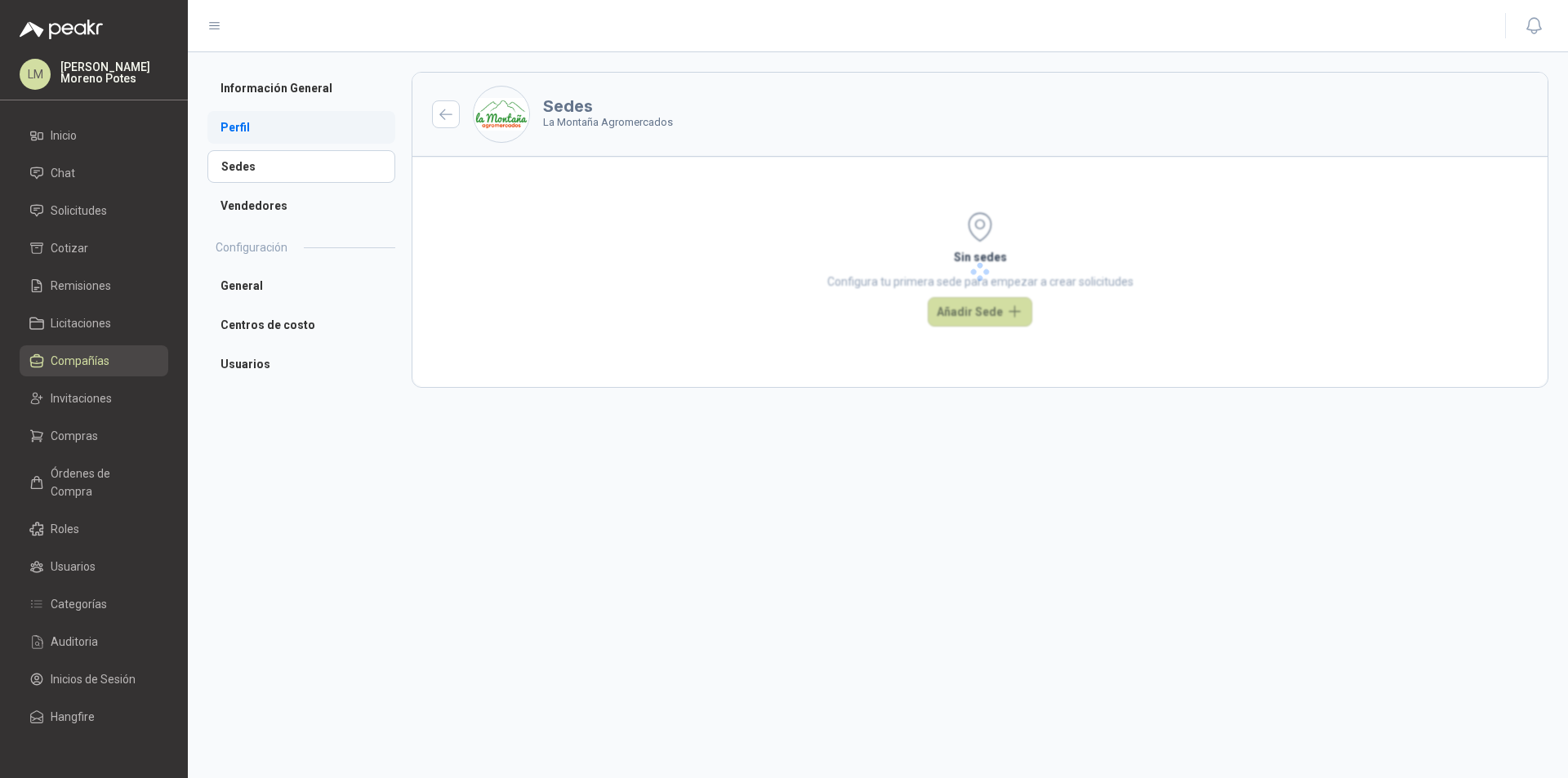
click at [258, 131] on li "Perfil" at bounding box center [301, 127] width 187 height 32
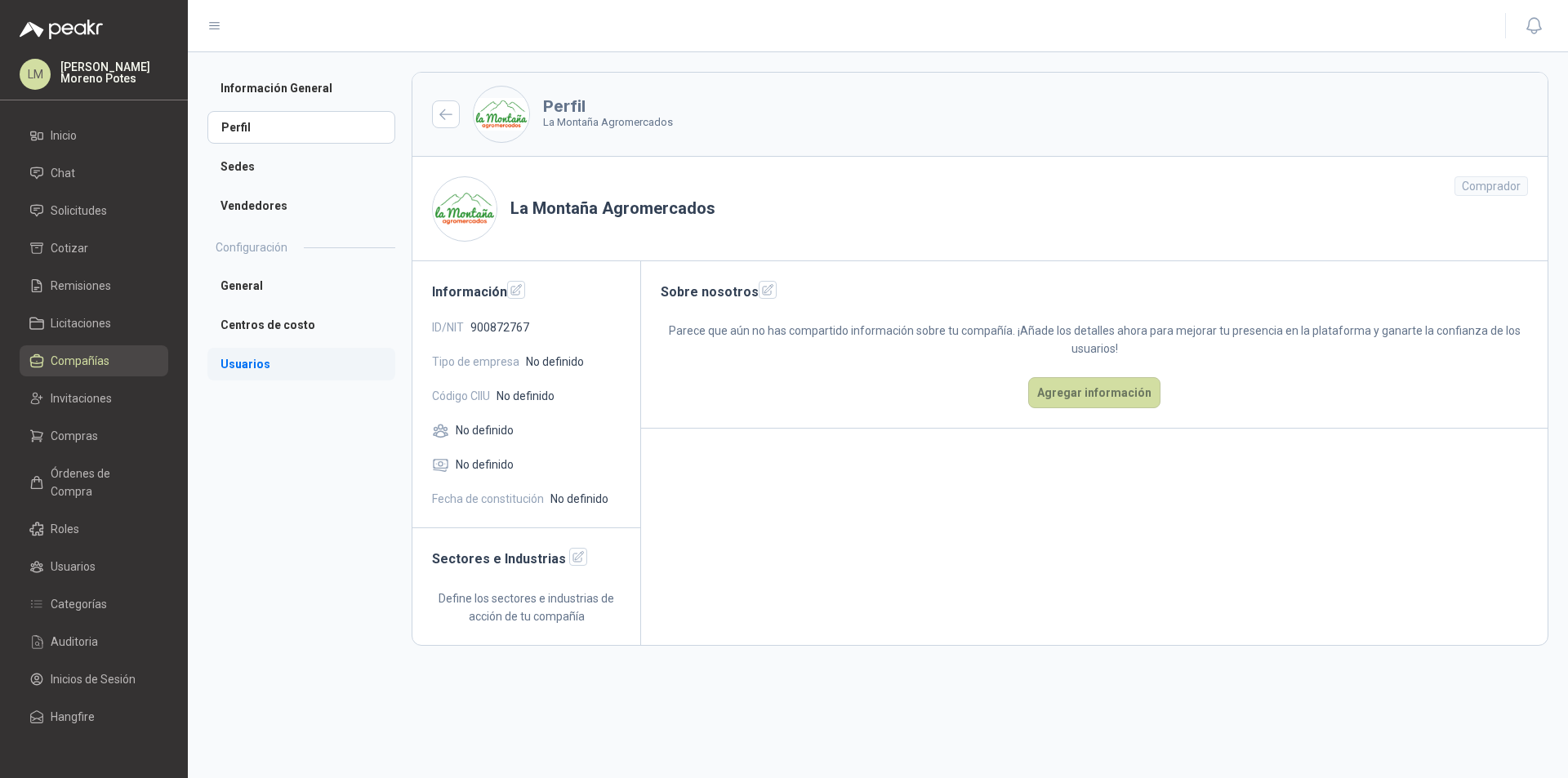
click at [257, 360] on li "Usuarios" at bounding box center [301, 363] width 187 height 32
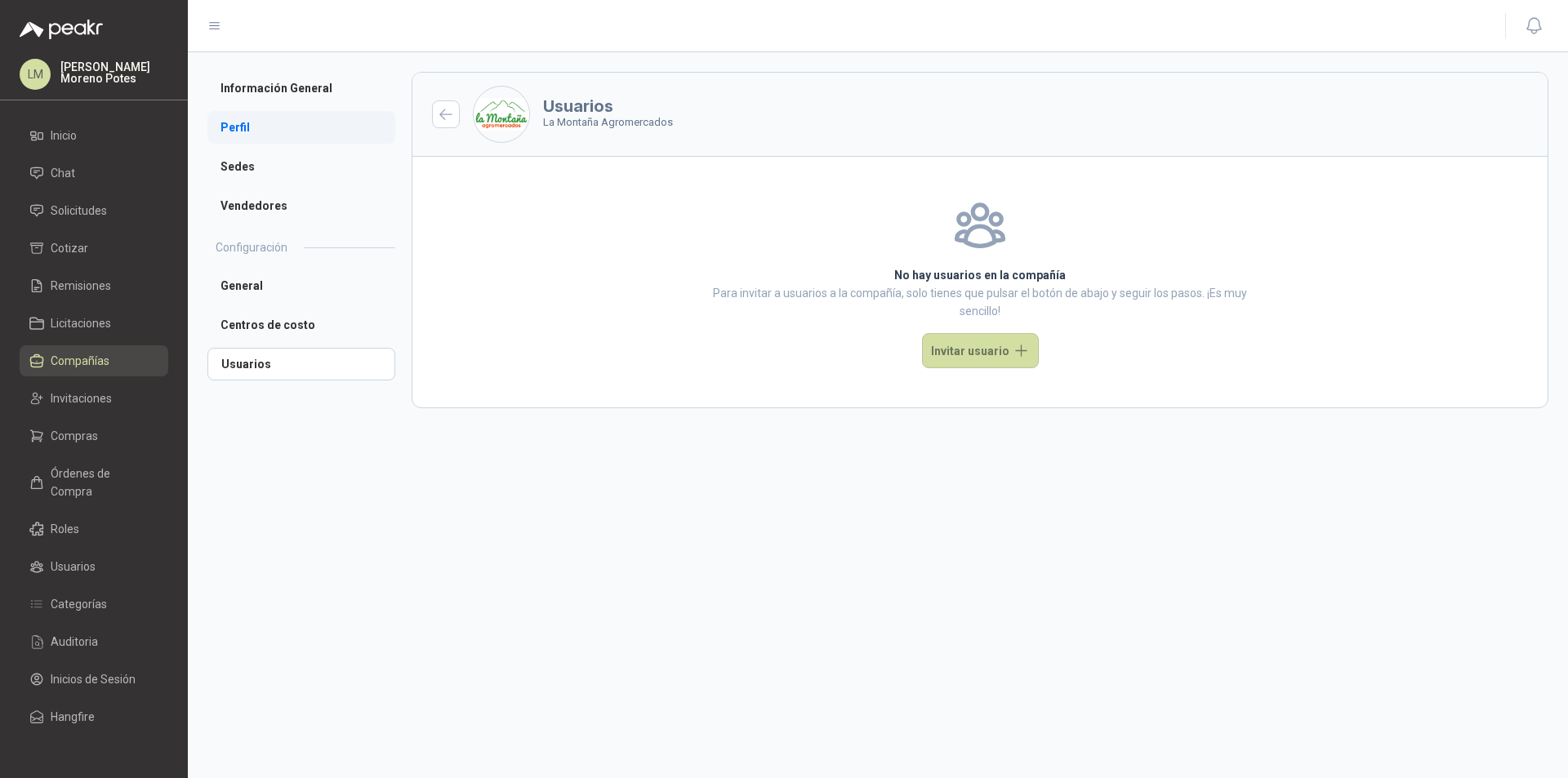
click at [252, 131] on li "Perfil" at bounding box center [301, 127] width 187 height 32
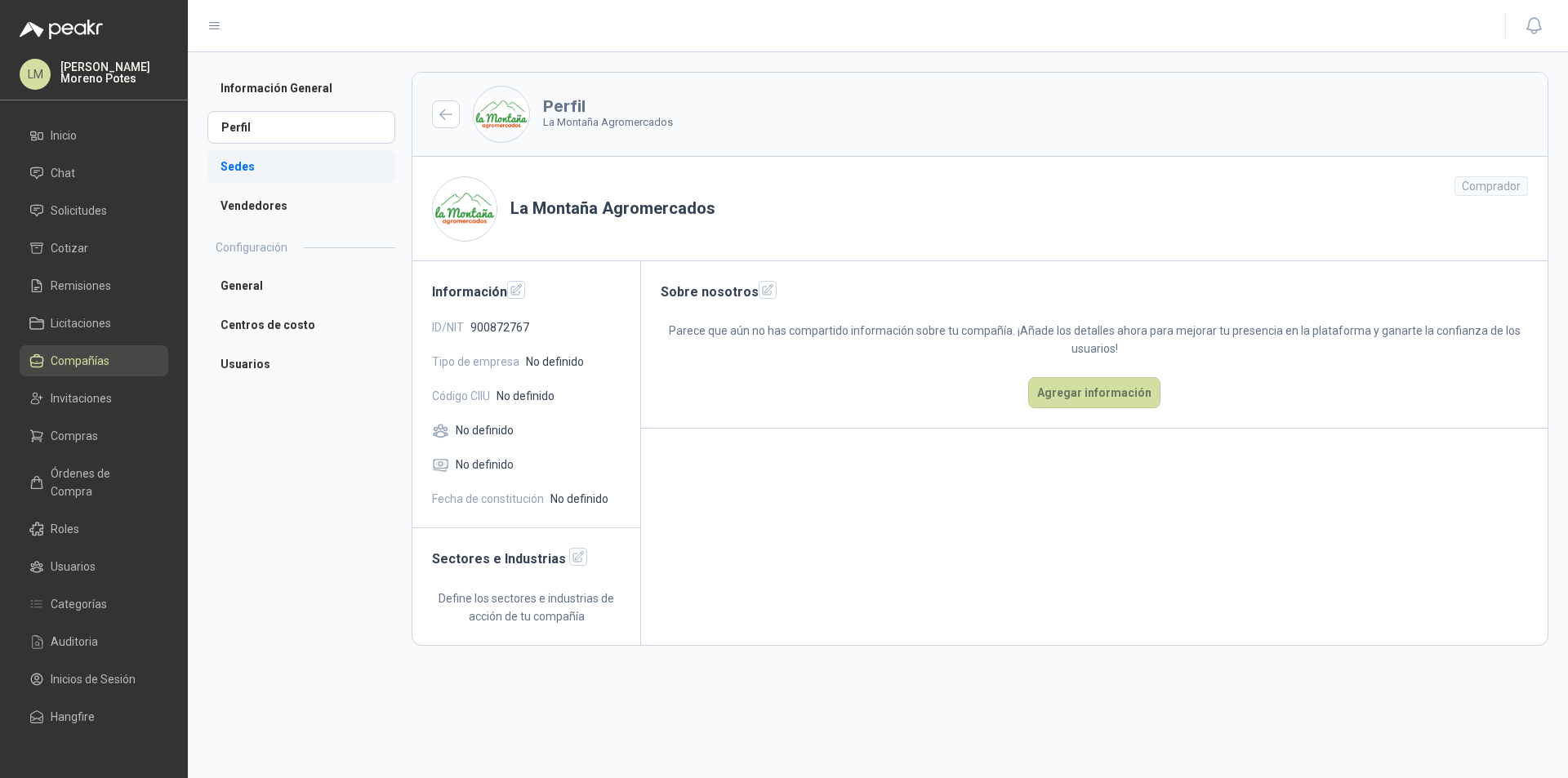
click at [276, 174] on li "Sedes" at bounding box center [301, 166] width 187 height 32
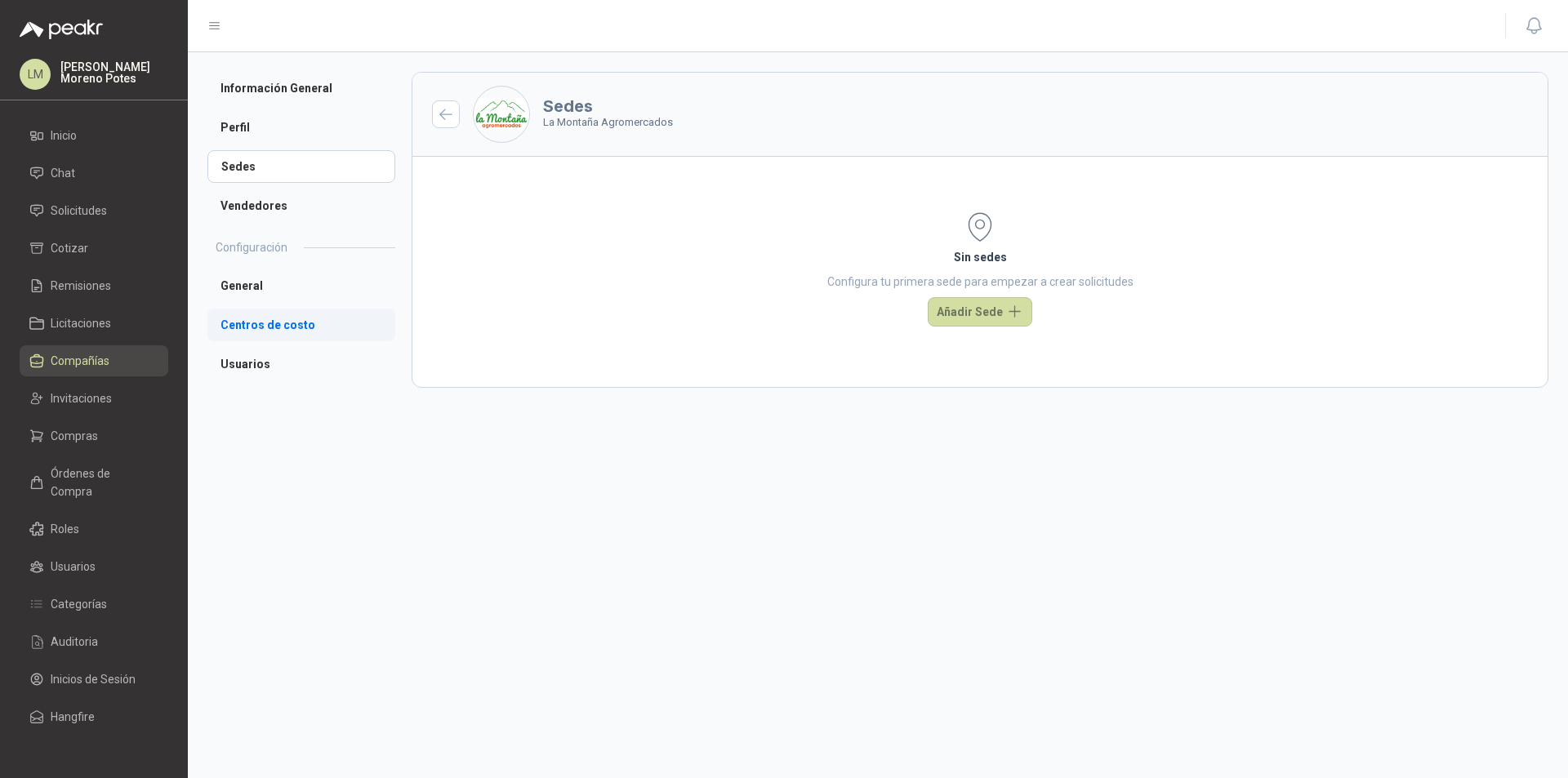
click at [281, 325] on li "Centros de costo" at bounding box center [301, 324] width 187 height 32
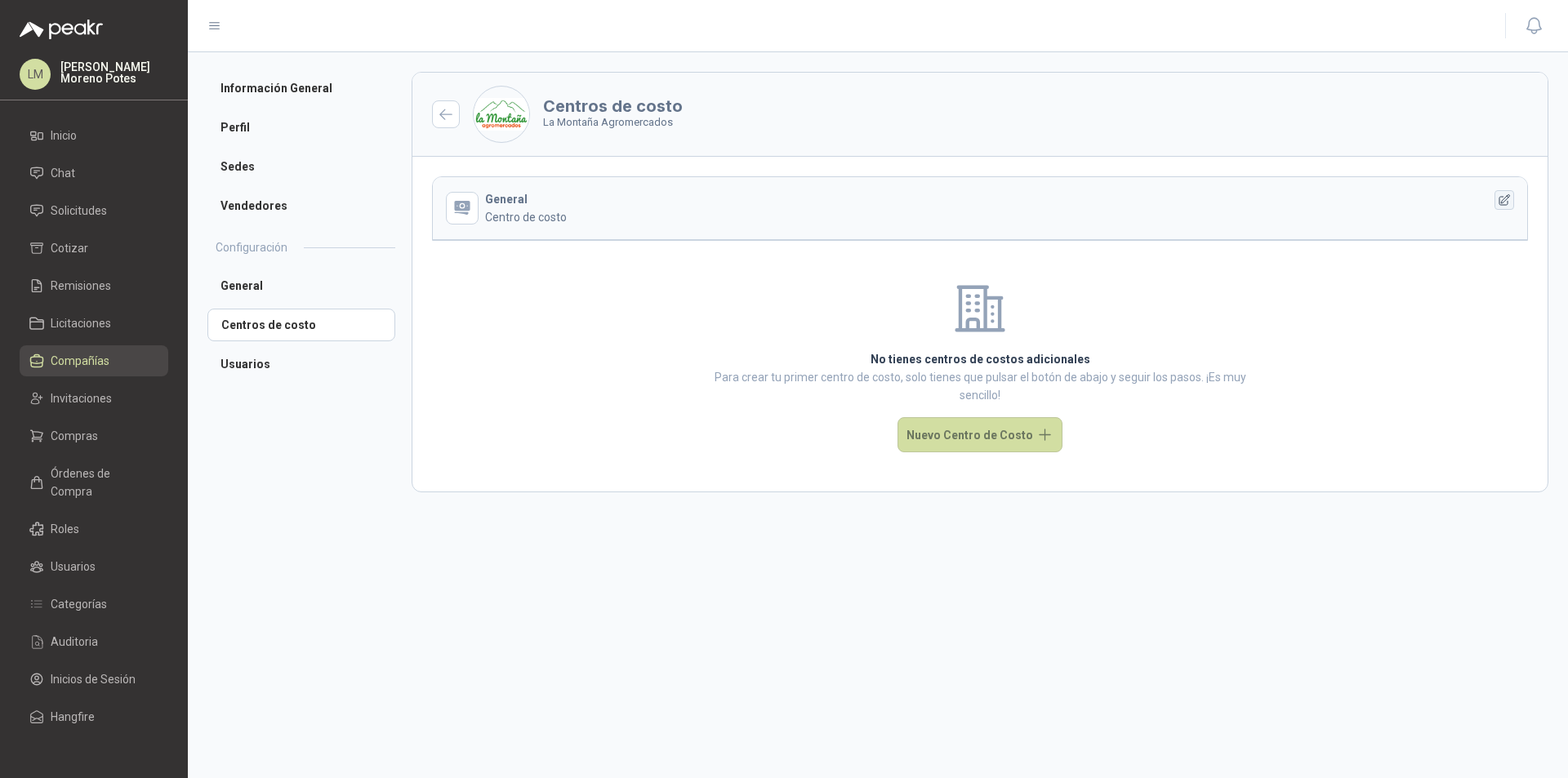
click at [1505, 196] on icon "button" at bounding box center [1505, 200] width 14 height 14
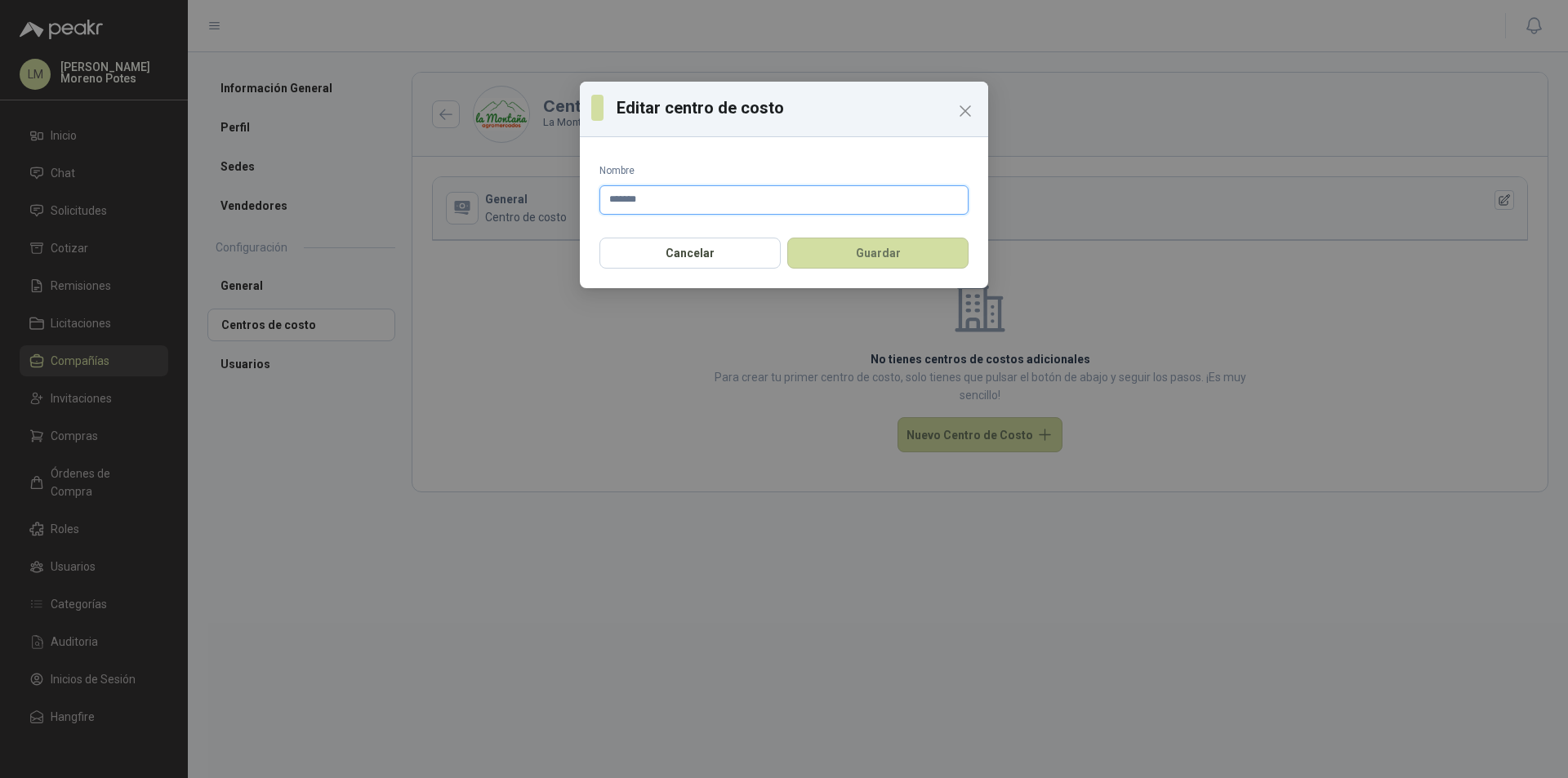
click at [690, 203] on input "*******" at bounding box center [784, 200] width 369 height 29
click at [962, 108] on icon "Close" at bounding box center [965, 111] width 10 height 10
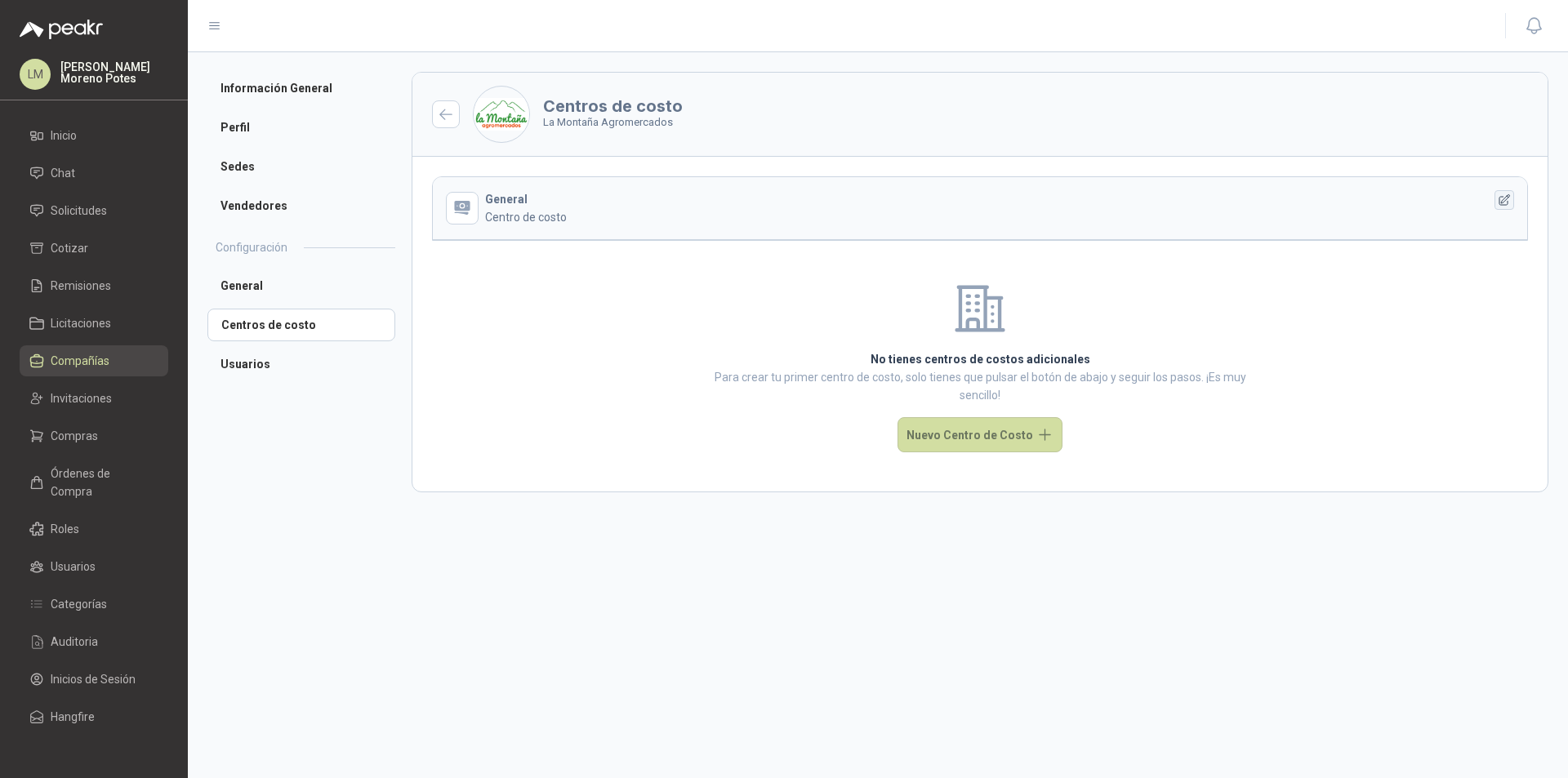
click at [1506, 198] on icon "button" at bounding box center [1505, 200] width 14 height 14
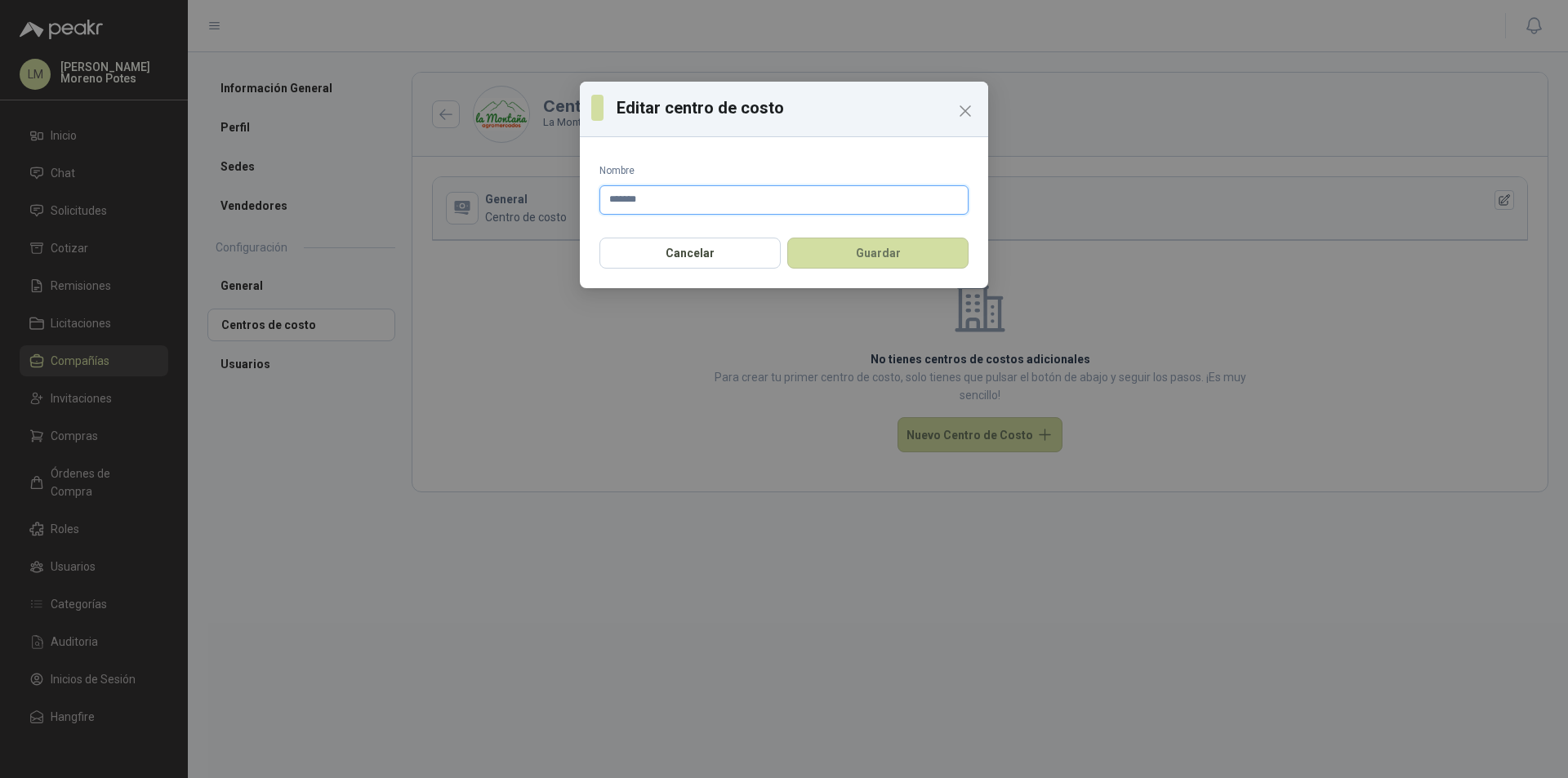
drag, startPoint x: 687, startPoint y: 196, endPoint x: 585, endPoint y: 193, distance: 102.0
click at [590, 193] on div "Nombre *******" at bounding box center [784, 185] width 408 height 84
click at [880, 259] on button "Guardar" at bounding box center [878, 253] width 182 height 31
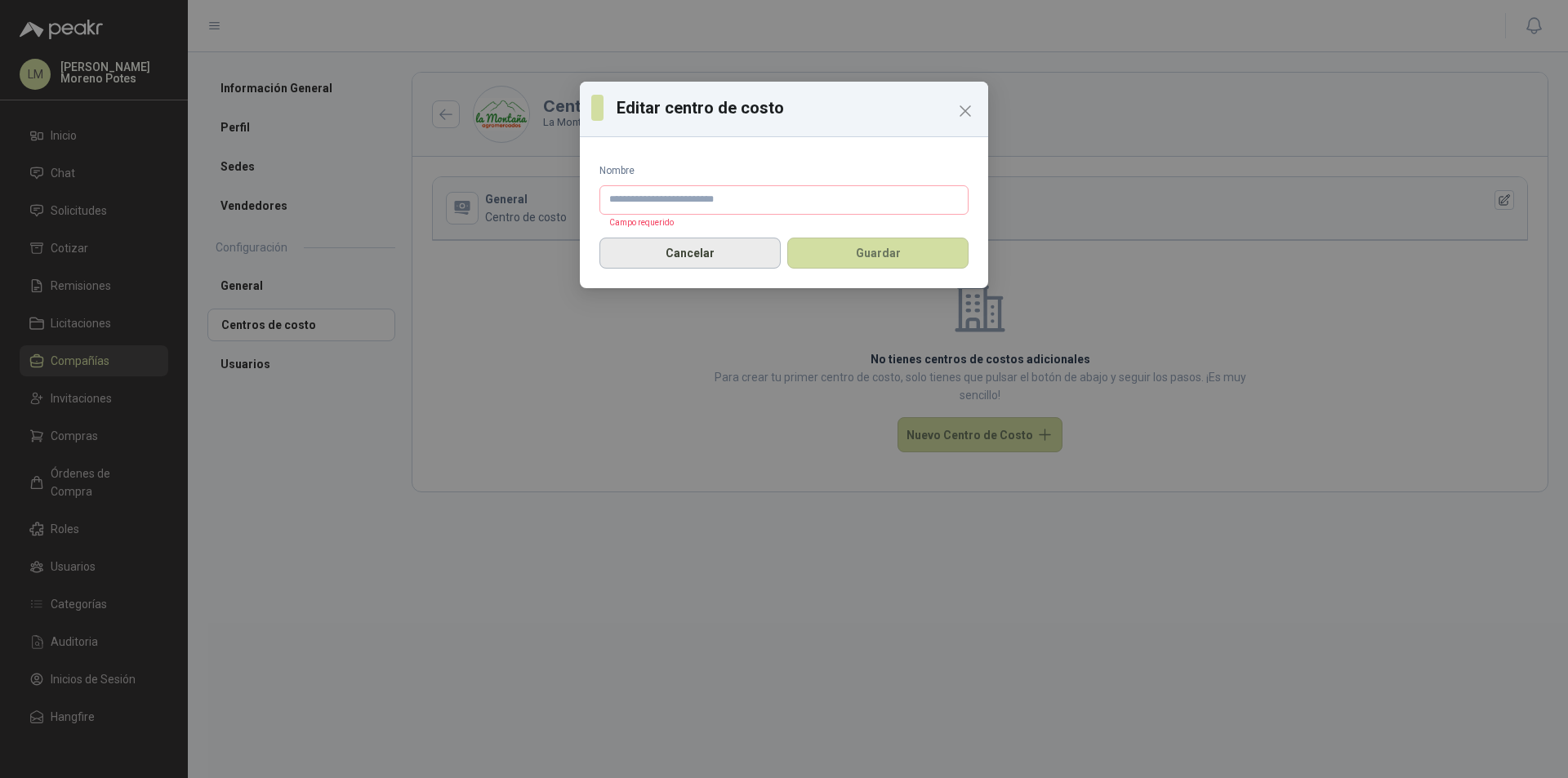
click at [697, 259] on button "Cancelar" at bounding box center [690, 253] width 182 height 31
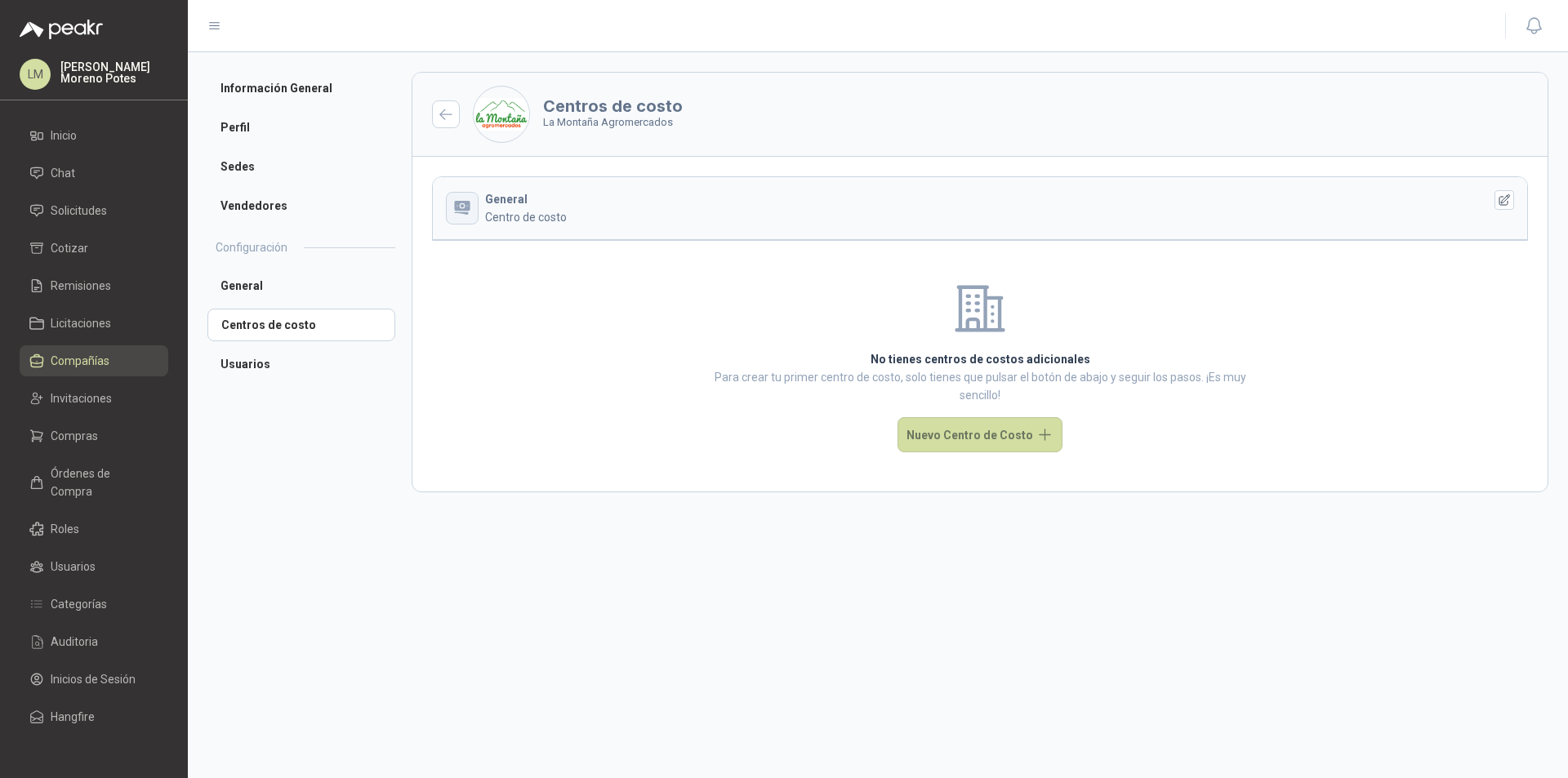
click at [465, 202] on icon "button" at bounding box center [462, 206] width 16 height 10
click at [546, 210] on p "Centro de costo" at bounding box center [974, 217] width 979 height 18
click at [1503, 202] on icon "button" at bounding box center [1505, 200] width 14 height 14
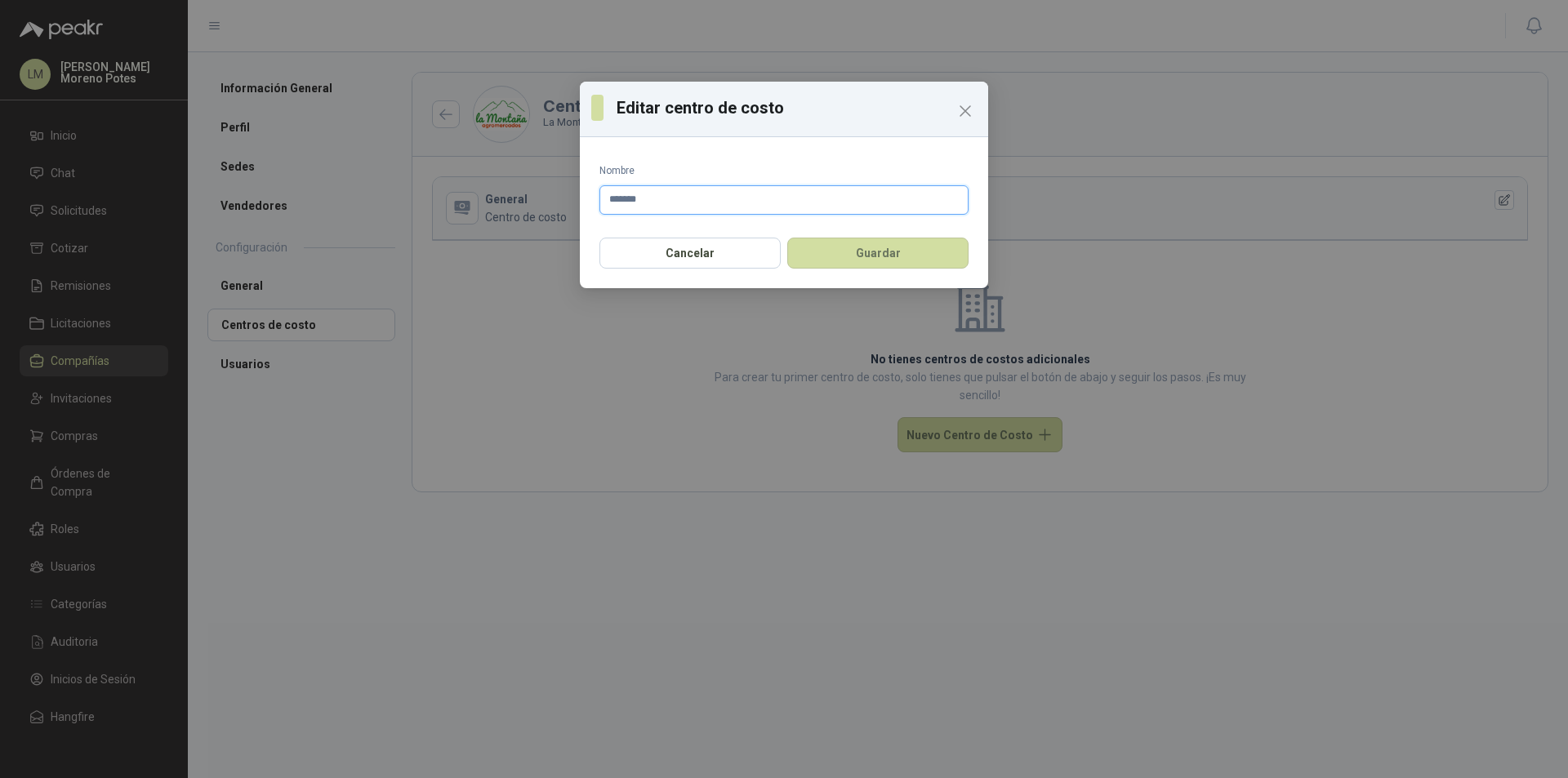
click at [744, 190] on input "*******" at bounding box center [784, 200] width 369 height 29
click at [900, 253] on button "Guardar" at bounding box center [878, 253] width 182 height 31
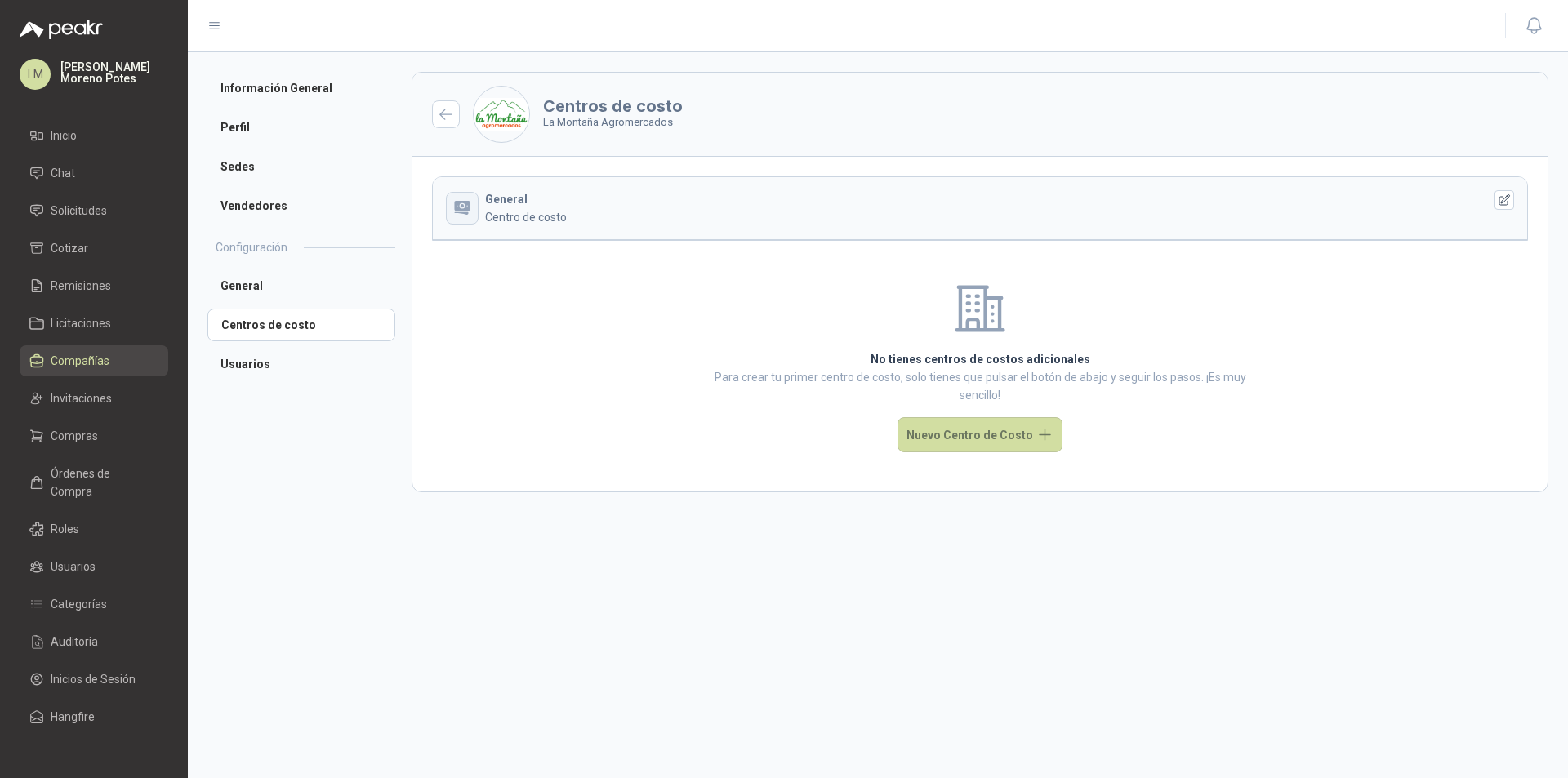
click at [469, 215] on button "button" at bounding box center [462, 208] width 32 height 32
click at [465, 211] on icon "button" at bounding box center [462, 206] width 16 height 10
click at [519, 209] on p "Centro de costo" at bounding box center [974, 217] width 979 height 18
click at [527, 209] on p "Centro de costo" at bounding box center [974, 217] width 979 height 18
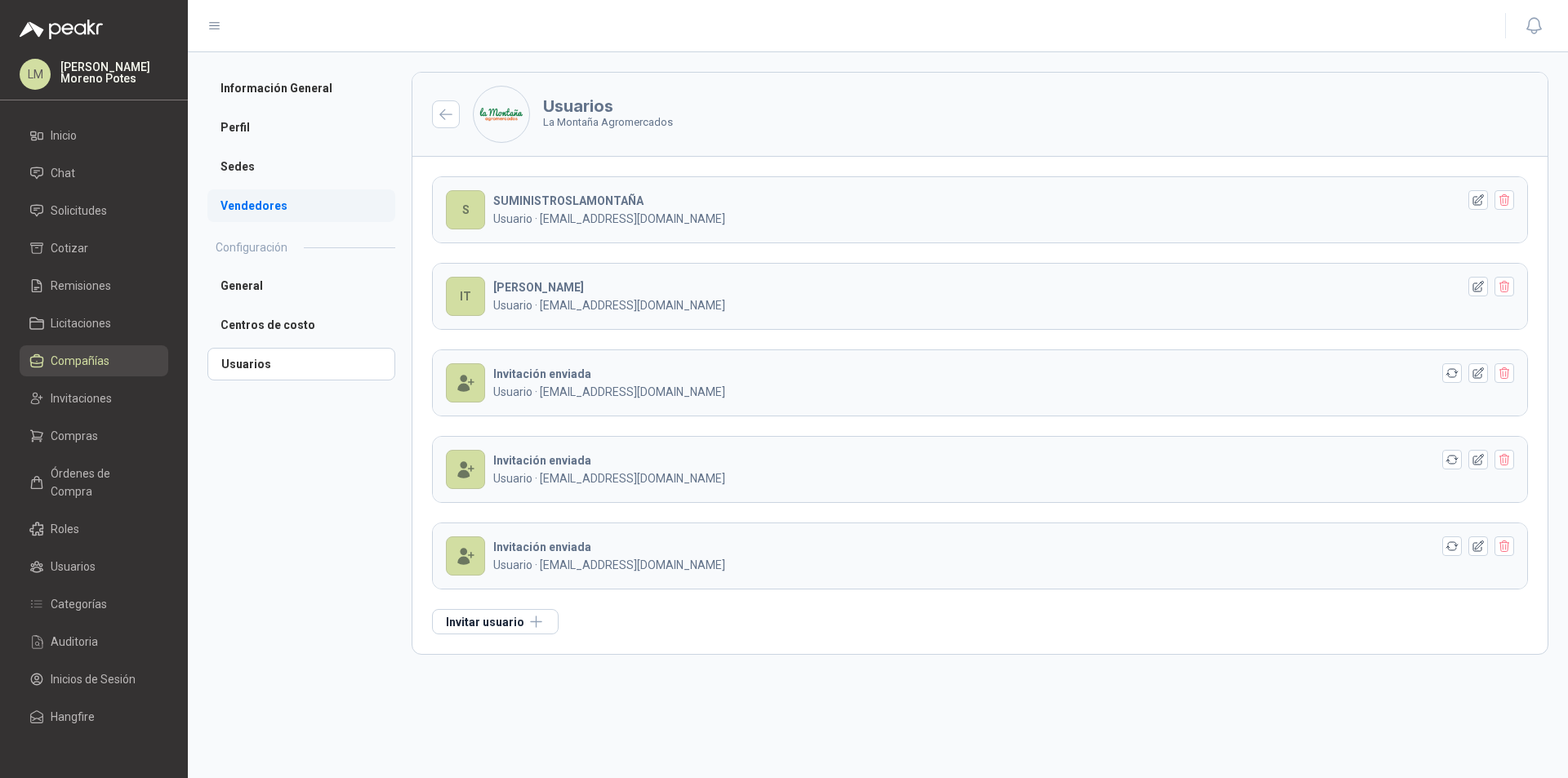
click at [259, 201] on li "Vendedores" at bounding box center [301, 205] width 187 height 32
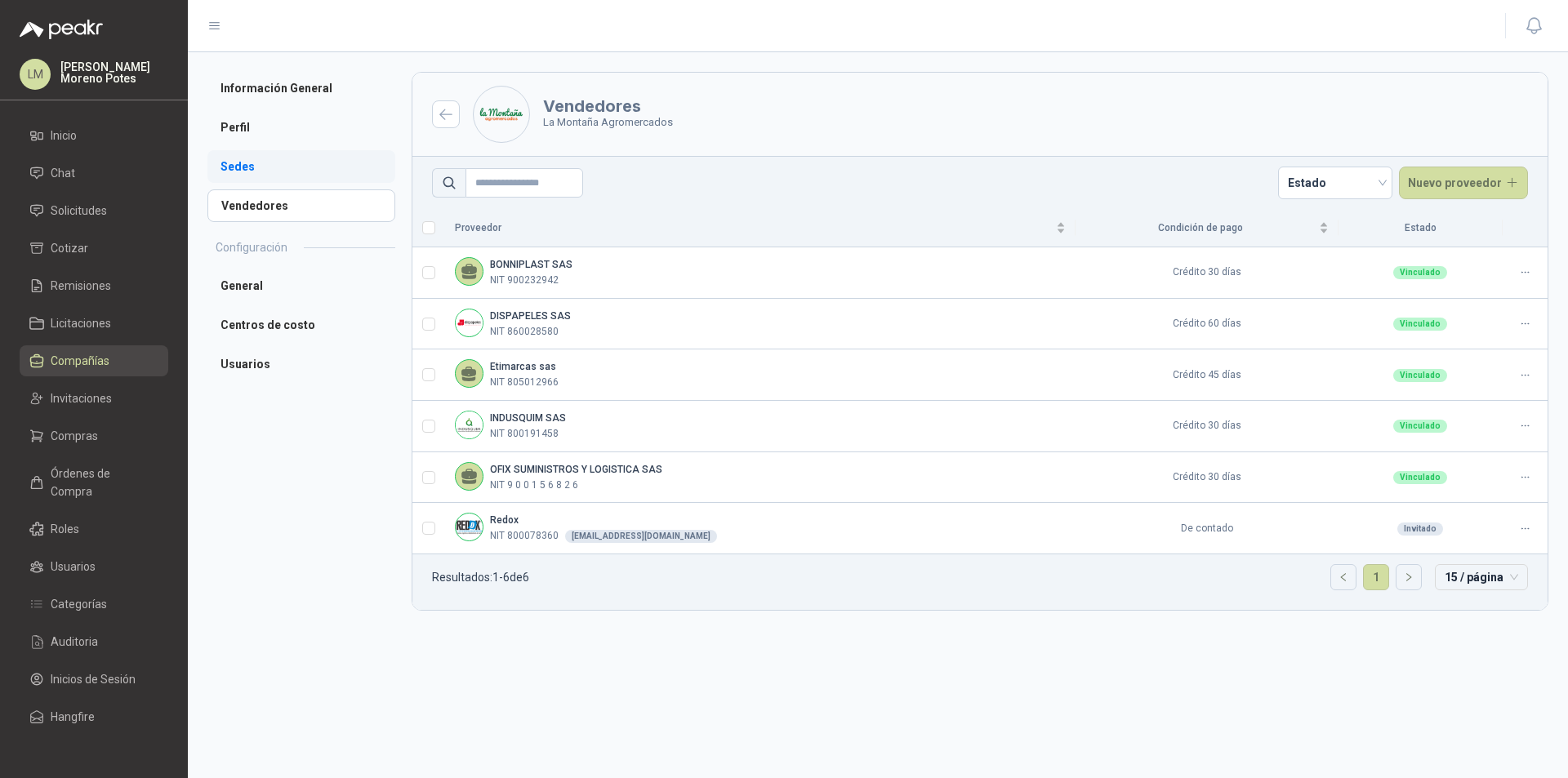
click at [236, 159] on li "Sedes" at bounding box center [301, 166] width 187 height 32
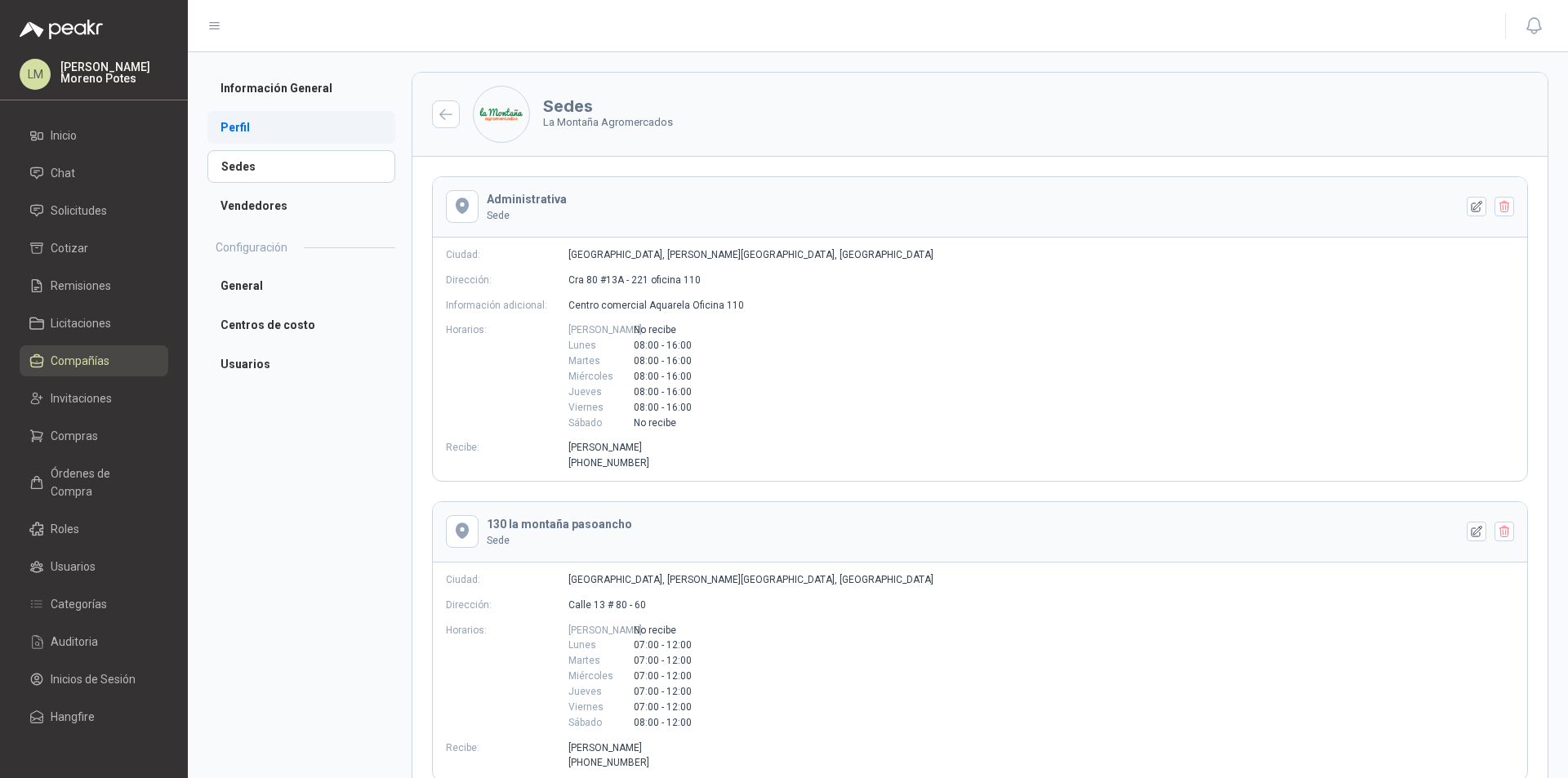
click at [244, 122] on li "Perfil" at bounding box center [301, 127] width 187 height 32
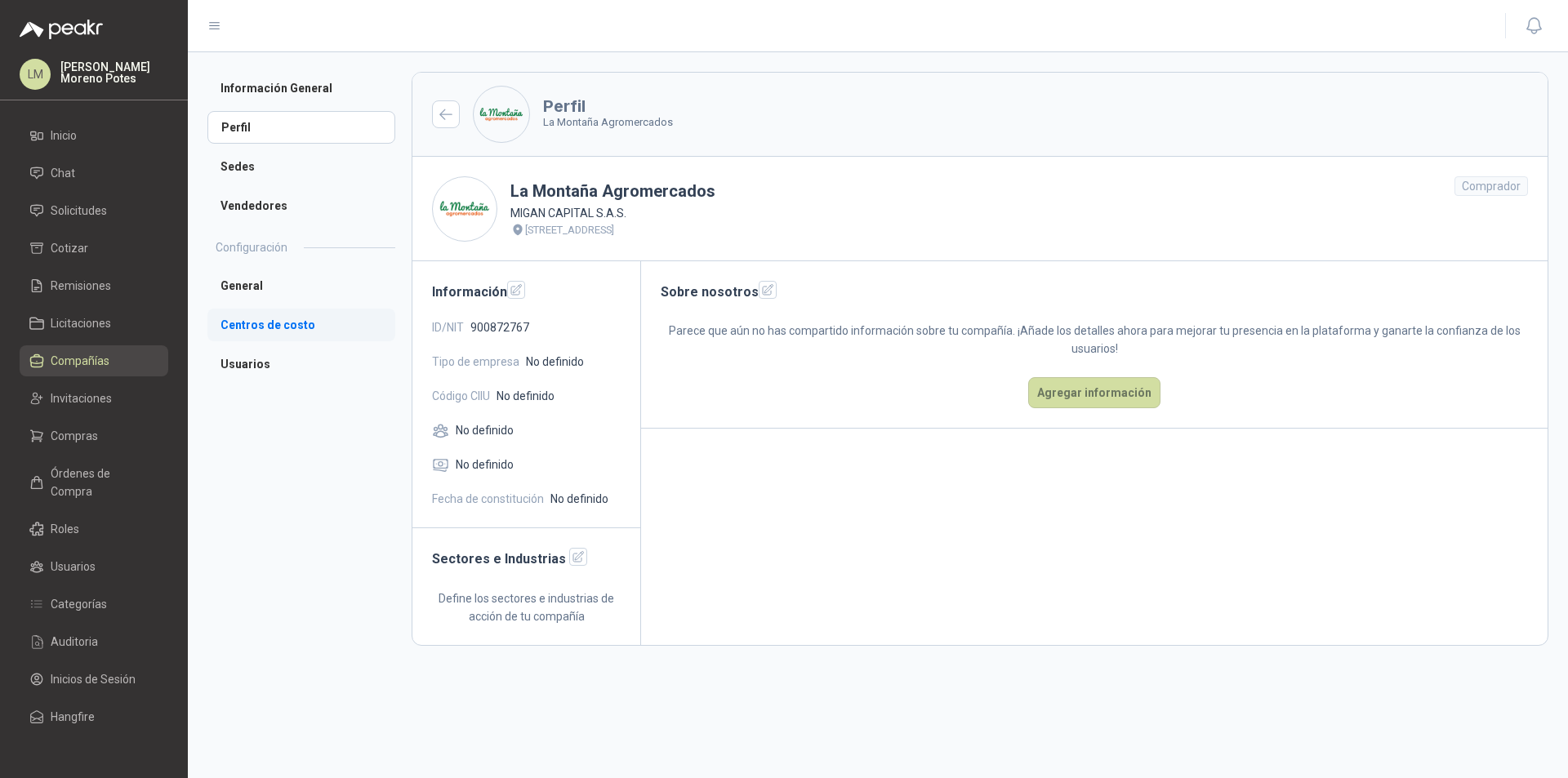
click at [259, 326] on li "Centros de costo" at bounding box center [301, 324] width 187 height 32
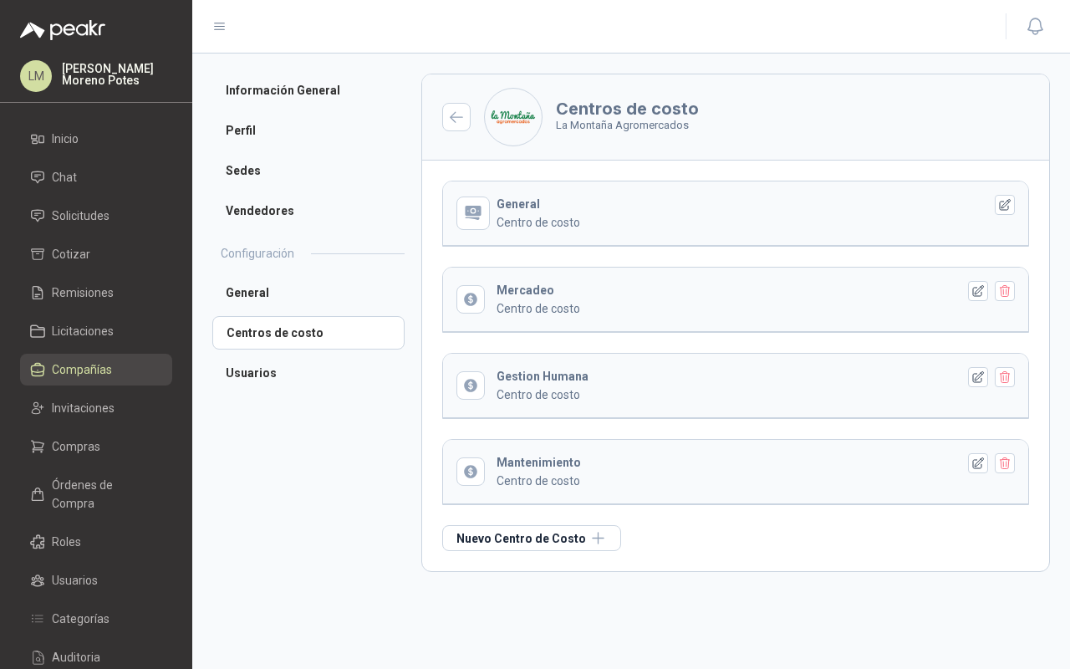
click at [390, 294] on li "General" at bounding box center [308, 292] width 192 height 33
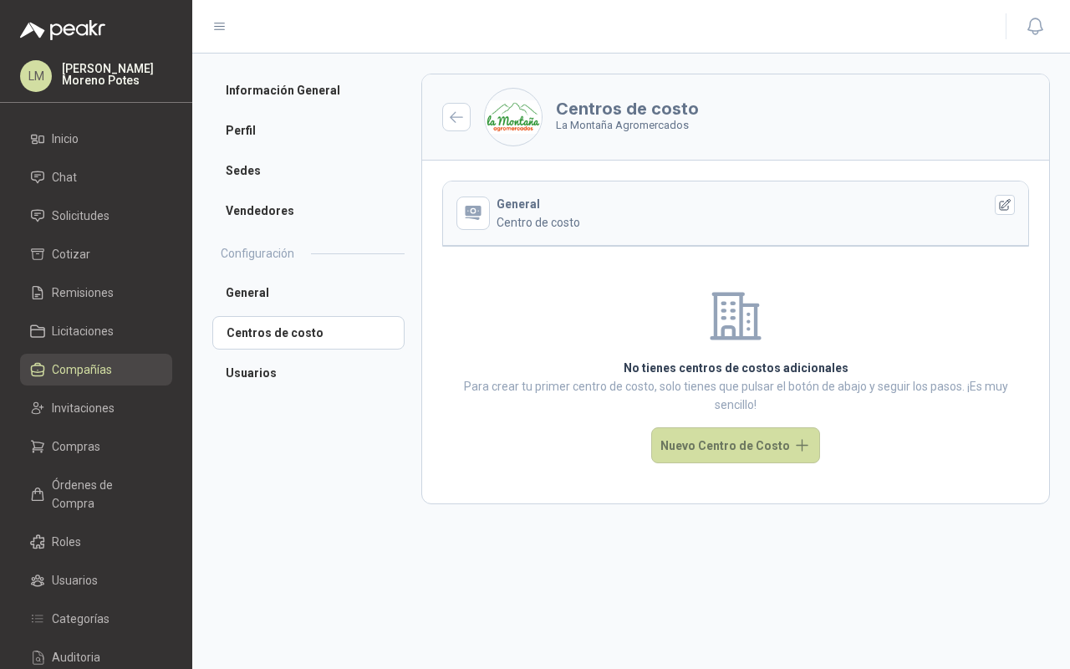
click at [1009, 207] on icon "button" at bounding box center [1005, 205] width 14 height 14
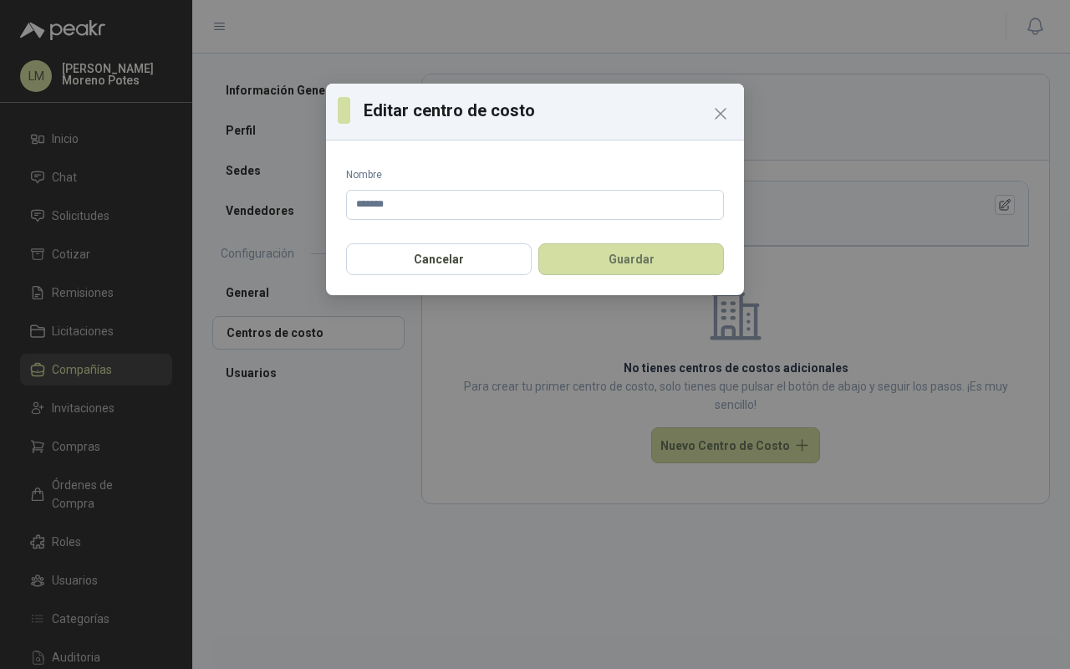
click at [996, 326] on div "Editar centro de costo Nombre ******* Cancelar Guardar" at bounding box center [535, 334] width 1070 height 669
click at [684, 262] on button "Guardar" at bounding box center [632, 259] width 186 height 32
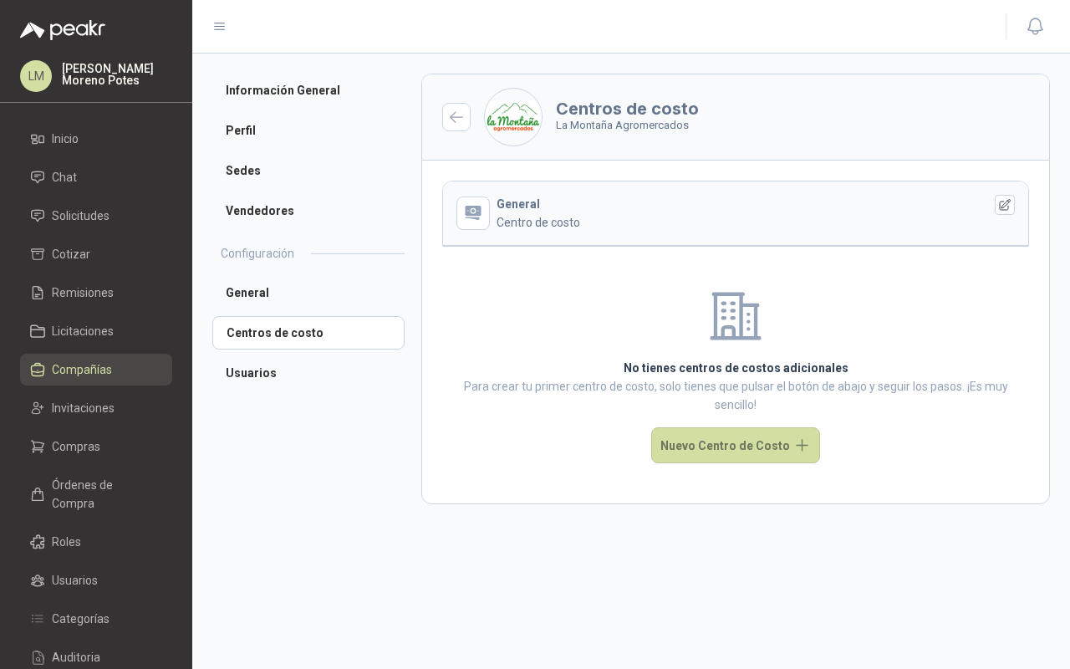
click at [716, 453] on button "Nuevo Centro de Costo" at bounding box center [735, 445] width 169 height 36
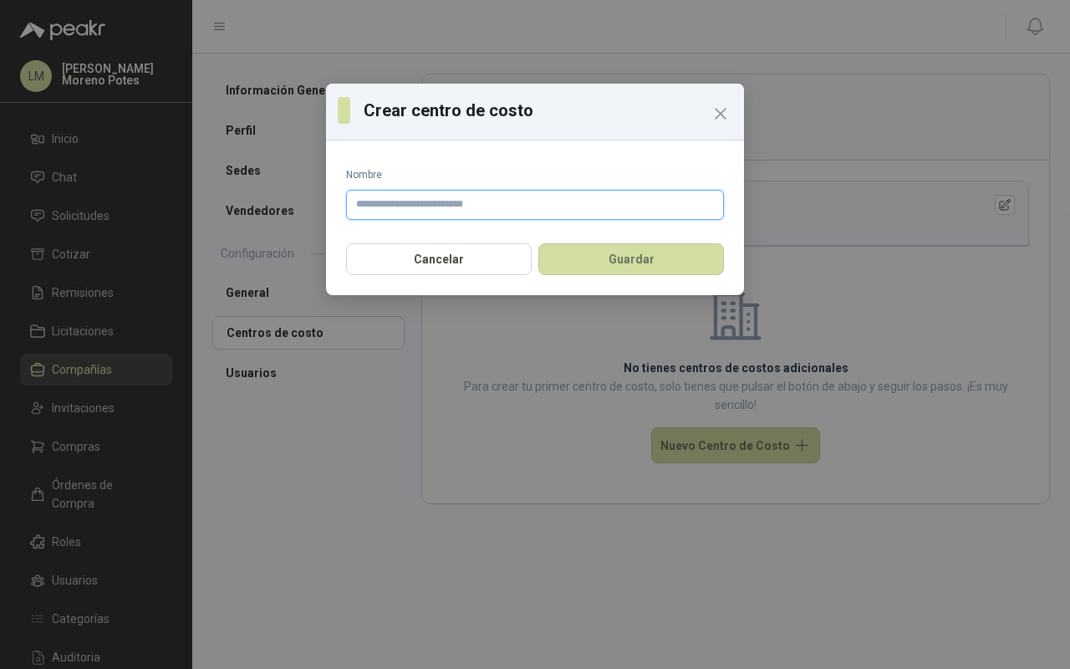
click at [425, 200] on input "Nombre" at bounding box center [535, 205] width 378 height 30
click at [437, 203] on input "Nombre" at bounding box center [535, 205] width 378 height 30
click at [716, 110] on icon "Close" at bounding box center [721, 114] width 10 height 10
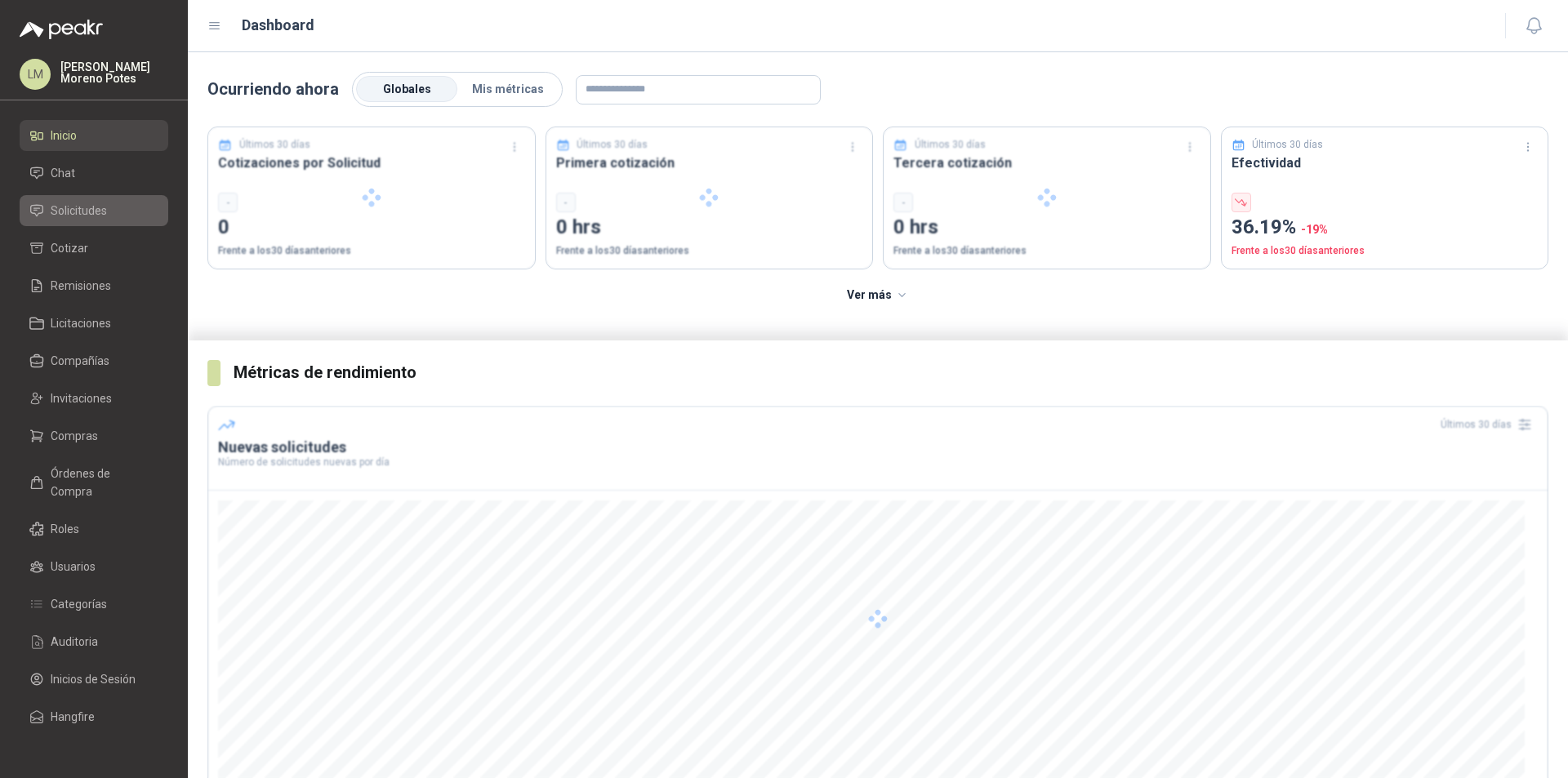
click at [96, 197] on link "Solicitudes" at bounding box center [94, 211] width 148 height 31
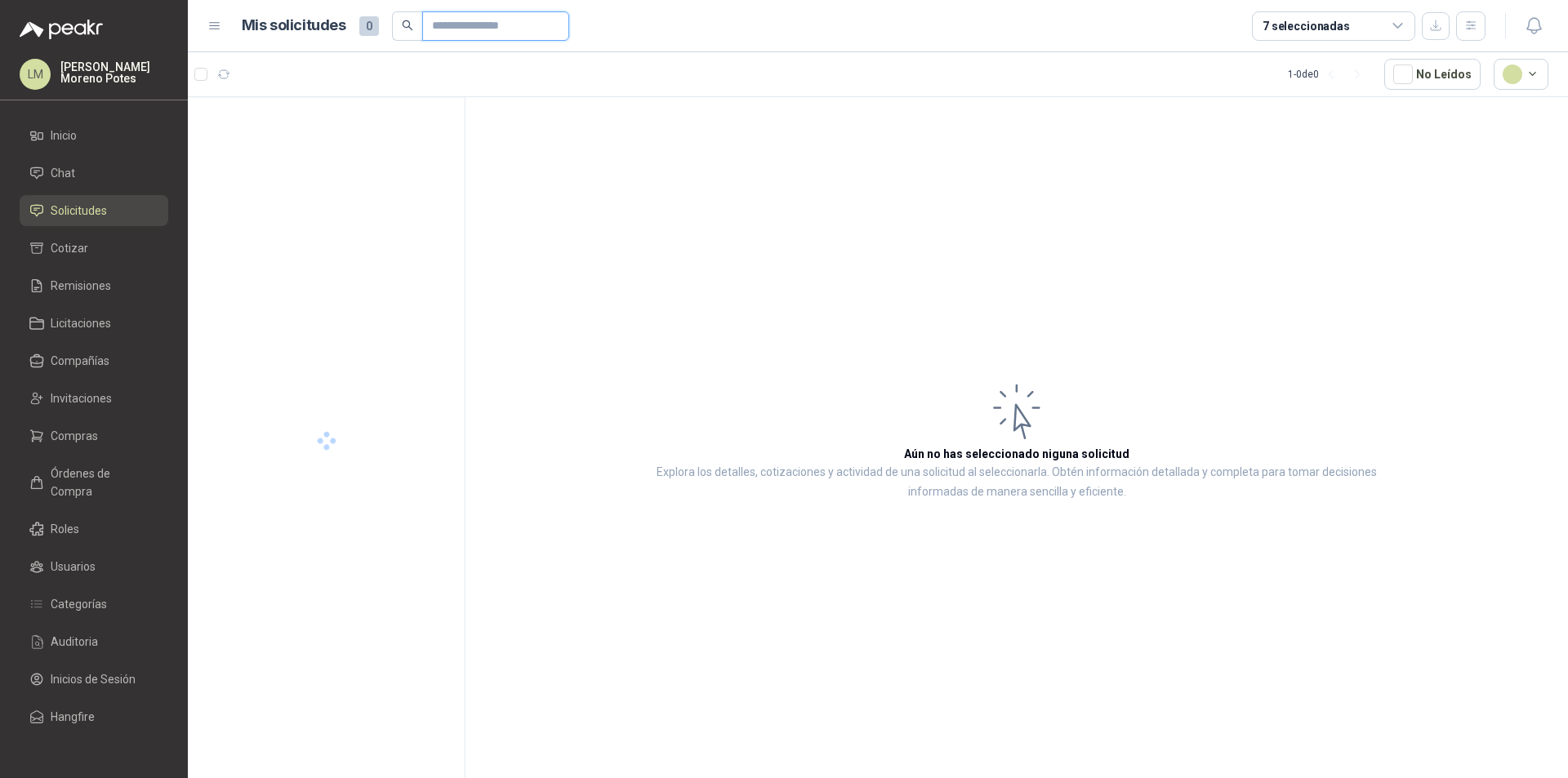
click at [463, 25] on input "text" at bounding box center [488, 26] width 114 height 27
paste input "*********"
type input "*********"
click at [382, 138] on div "ventilador industrial" at bounding box center [346, 133] width 225 height 20
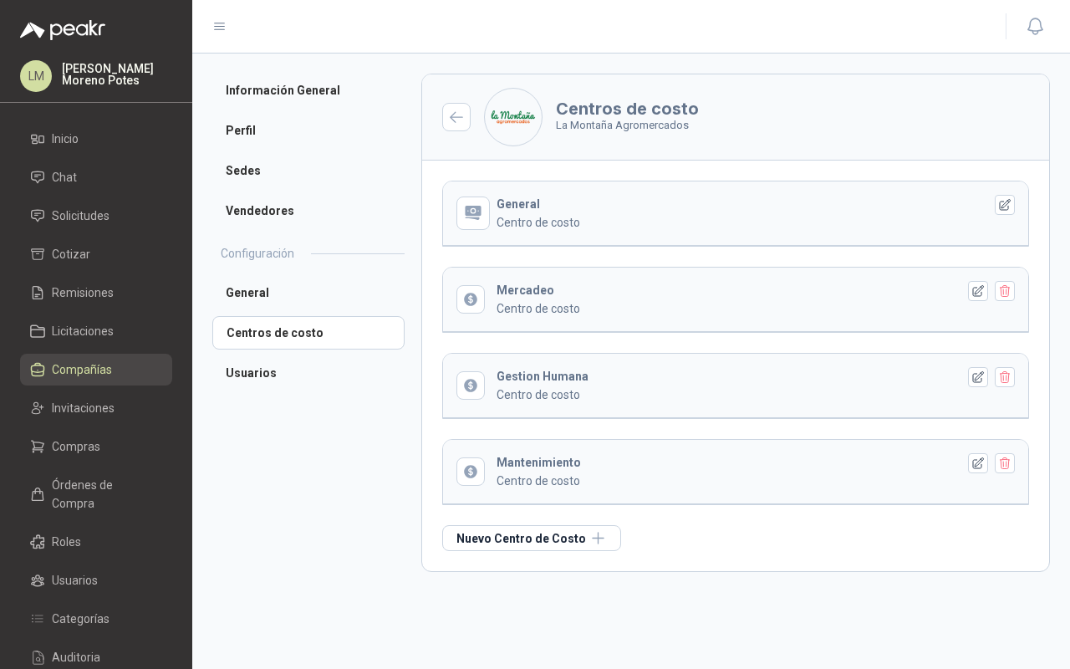
click at [625, 208] on div "General Centro de costo" at bounding box center [731, 213] width 468 height 37
click at [676, 236] on header "General Centro de costo" at bounding box center [735, 213] width 585 height 64
click at [1006, 208] on icon "button" at bounding box center [1005, 205] width 14 height 14
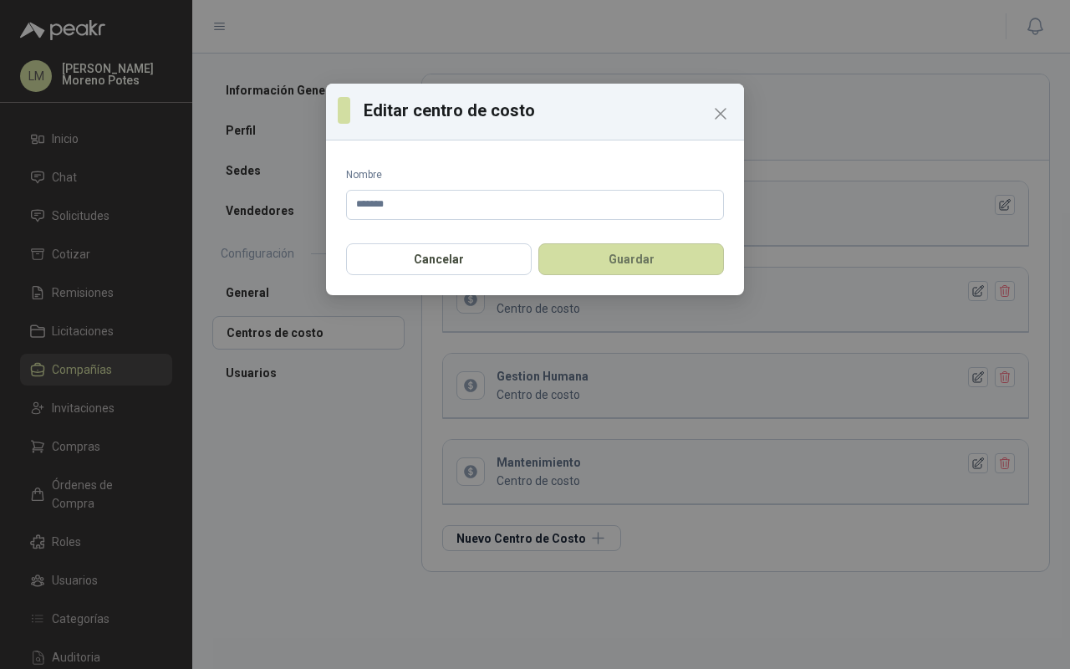
click at [677, 265] on button "Guardar" at bounding box center [632, 259] width 186 height 32
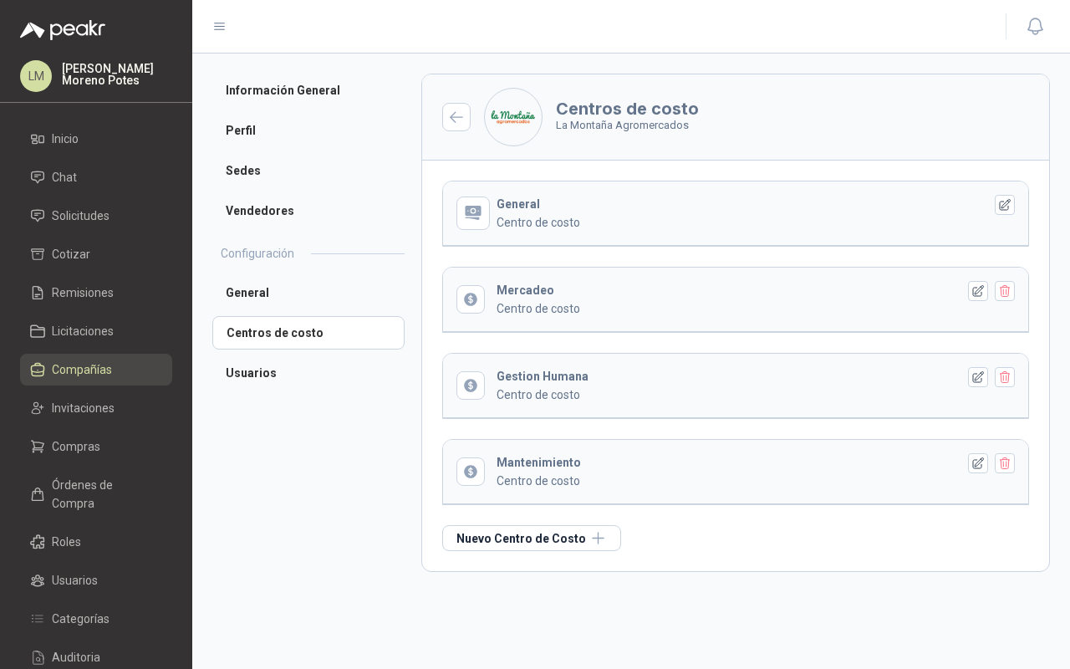
click at [982, 290] on icon "button" at bounding box center [979, 291] width 14 height 14
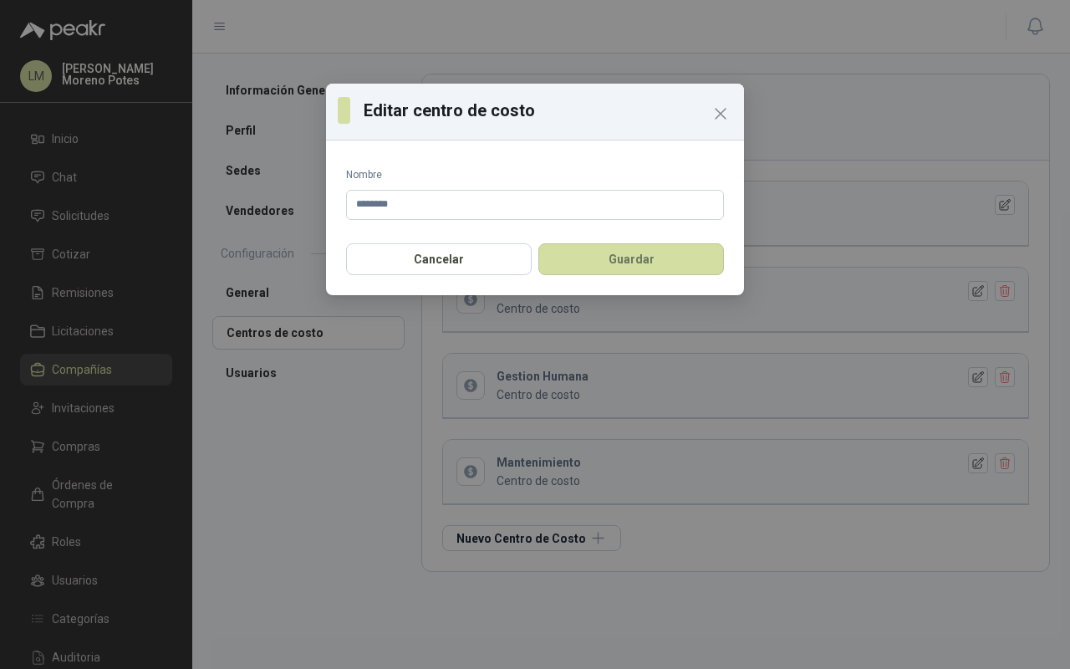
click at [722, 114] on icon "Close" at bounding box center [721, 114] width 10 height 10
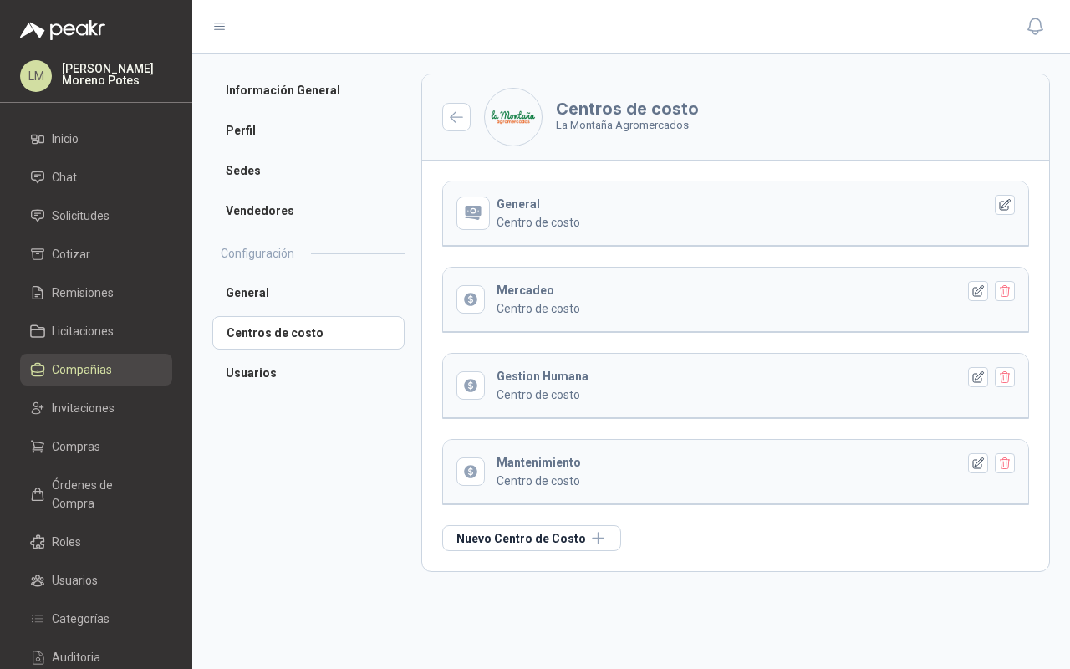
click at [273, 134] on li "Perfil" at bounding box center [308, 130] width 192 height 33
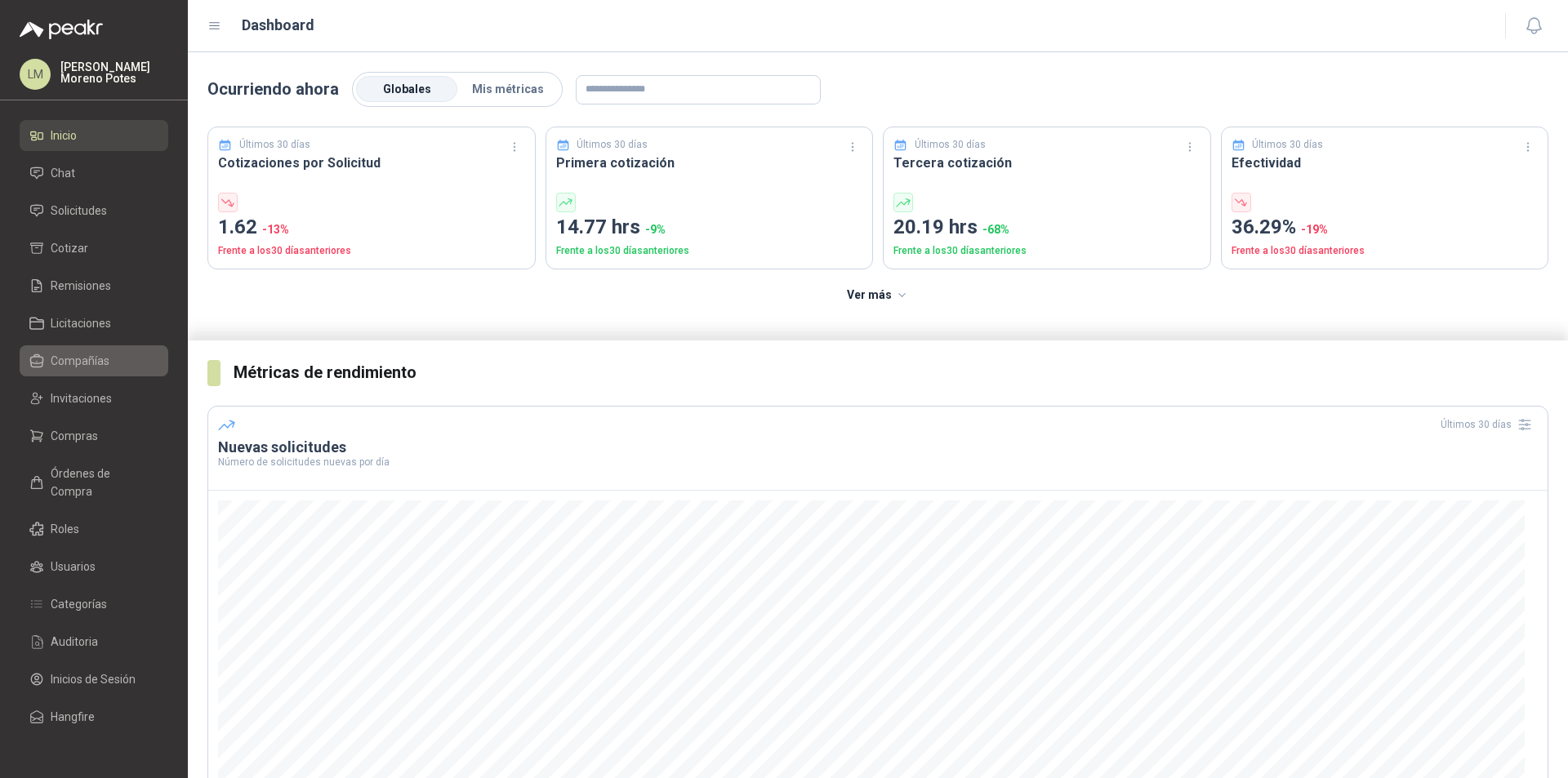
click at [77, 349] on link "Compañías" at bounding box center [94, 361] width 148 height 31
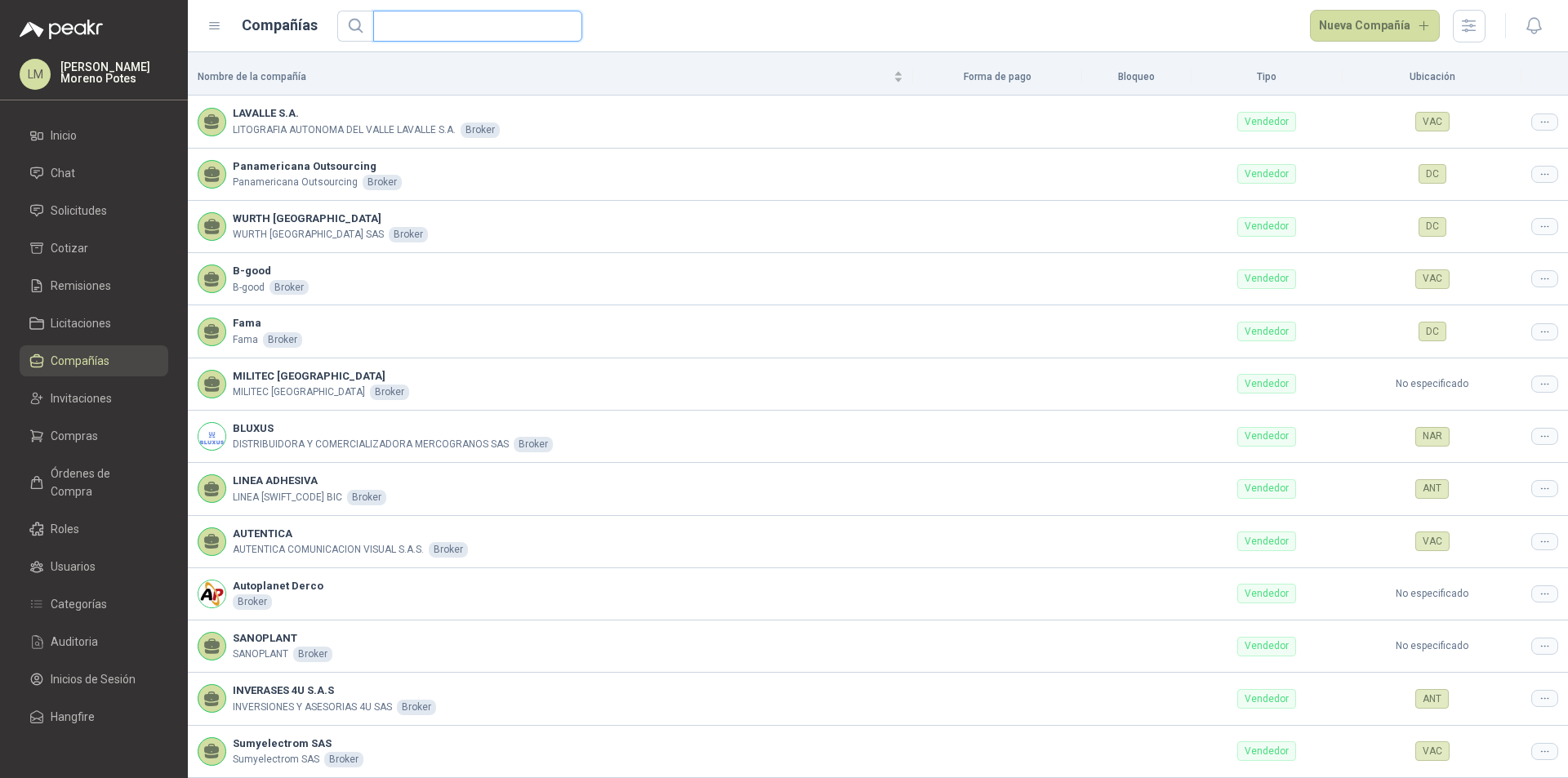
click at [385, 27] on input "text" at bounding box center [471, 26] width 177 height 29
type input "**********"
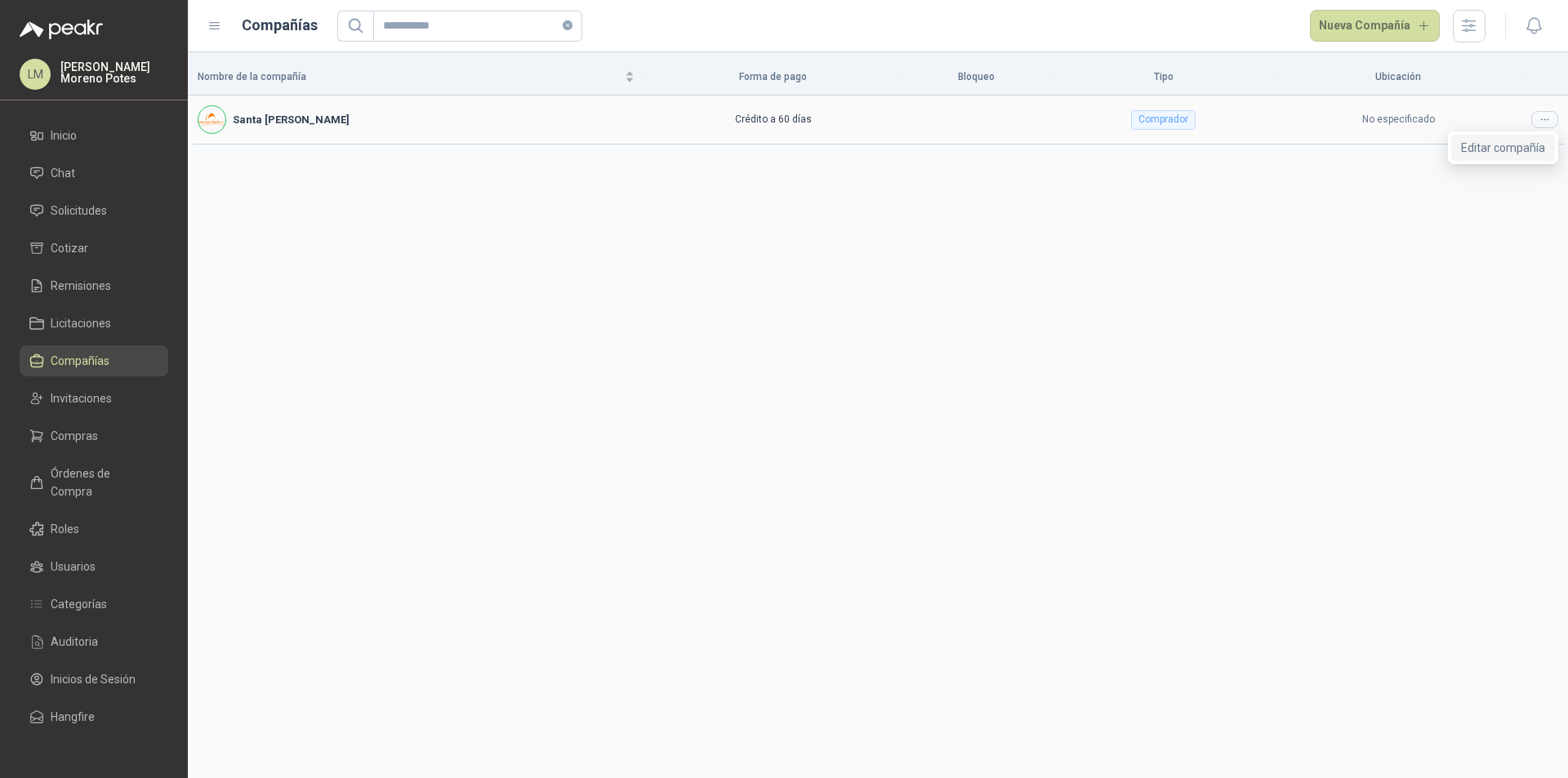
click at [1505, 147] on span "Editar compañía" at bounding box center [1503, 147] width 84 height 18
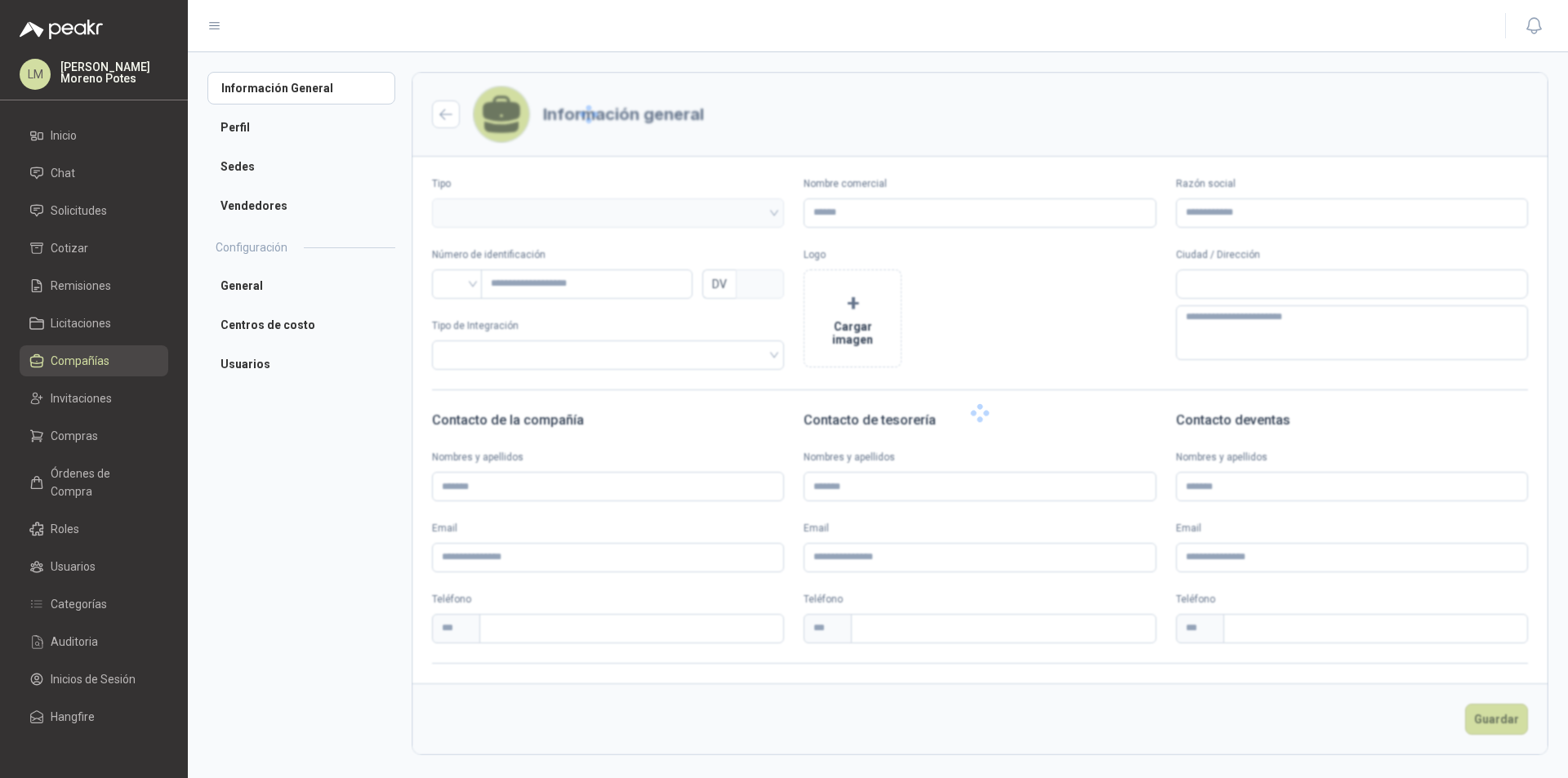
type input "**********"
type input "*********"
type input "*"
